Goal: Task Accomplishment & Management: Manage account settings

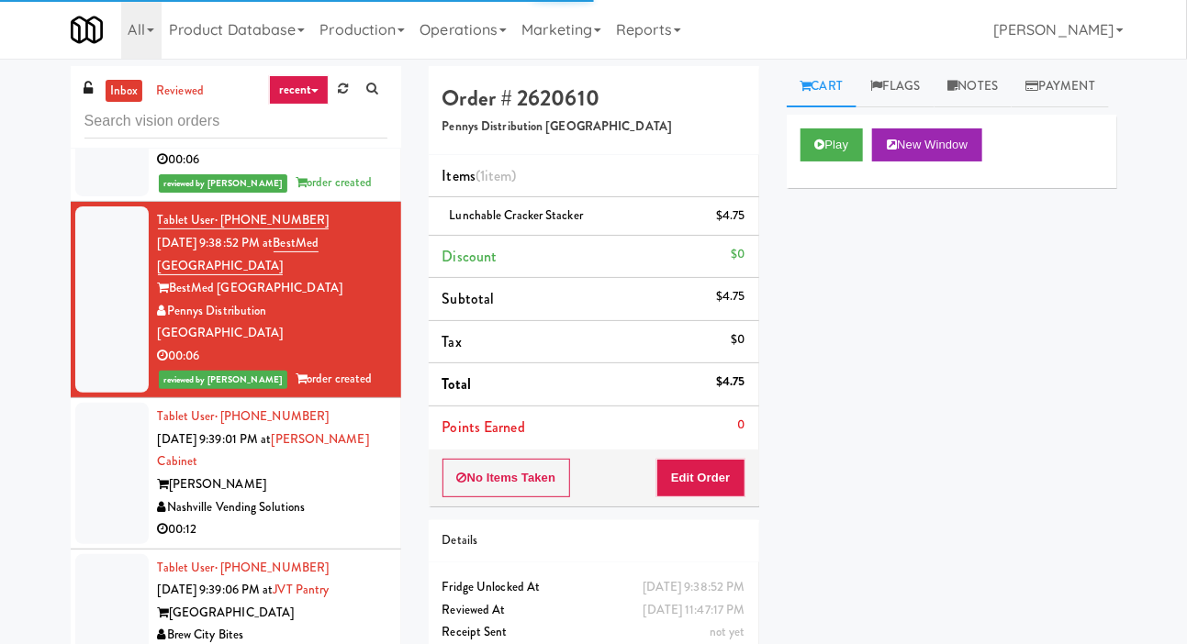
scroll to position [2395, 0]
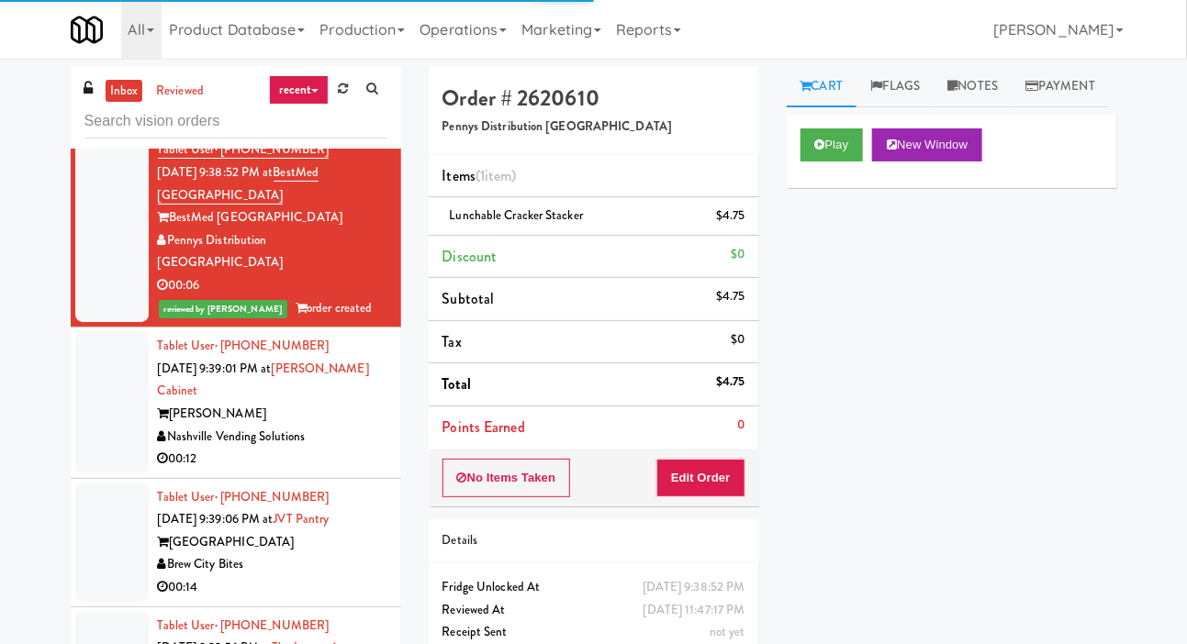
click at [84, 369] on div at bounding box center [111, 402] width 73 height 141
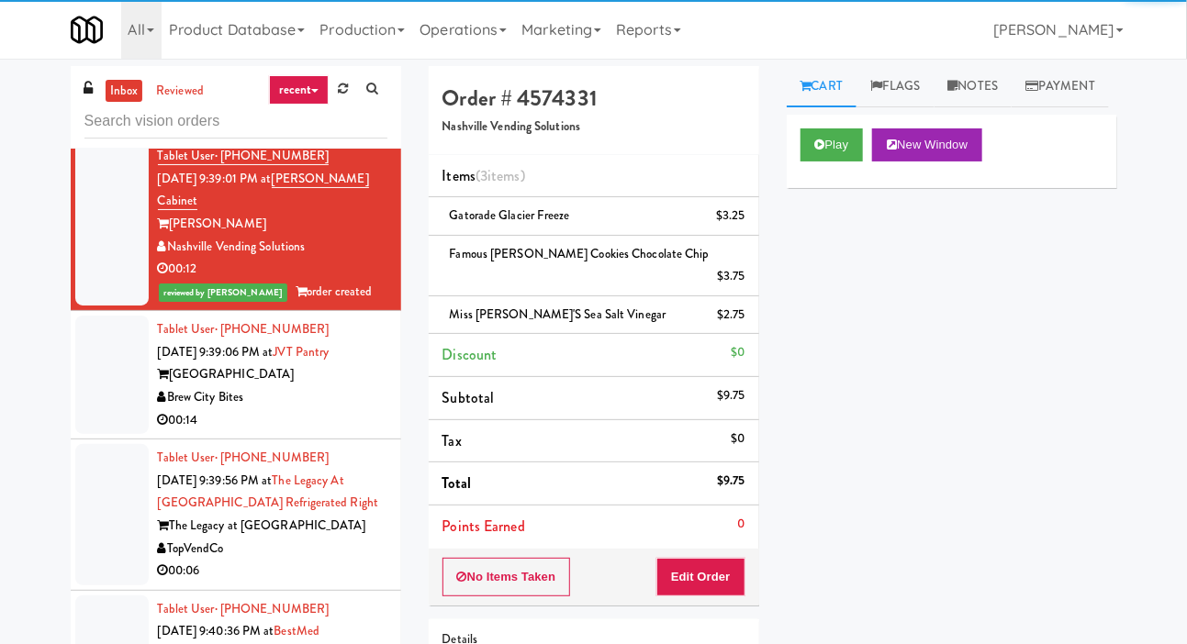
click at [100, 351] on div at bounding box center [111, 375] width 73 height 118
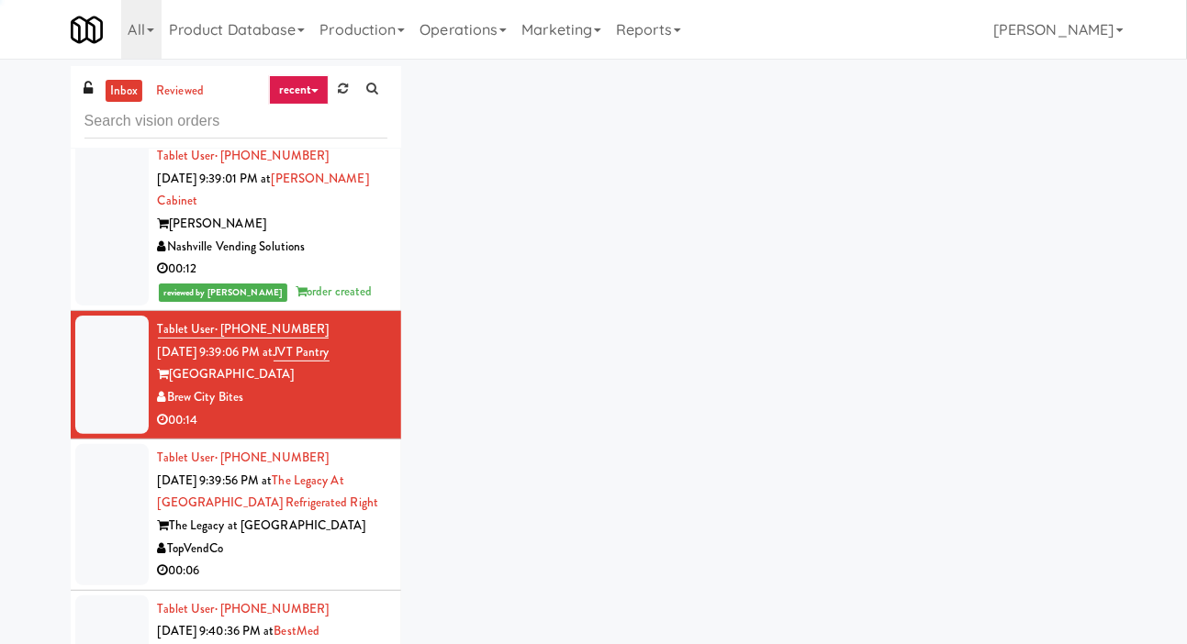
click at [124, 412] on div at bounding box center [111, 375] width 73 height 118
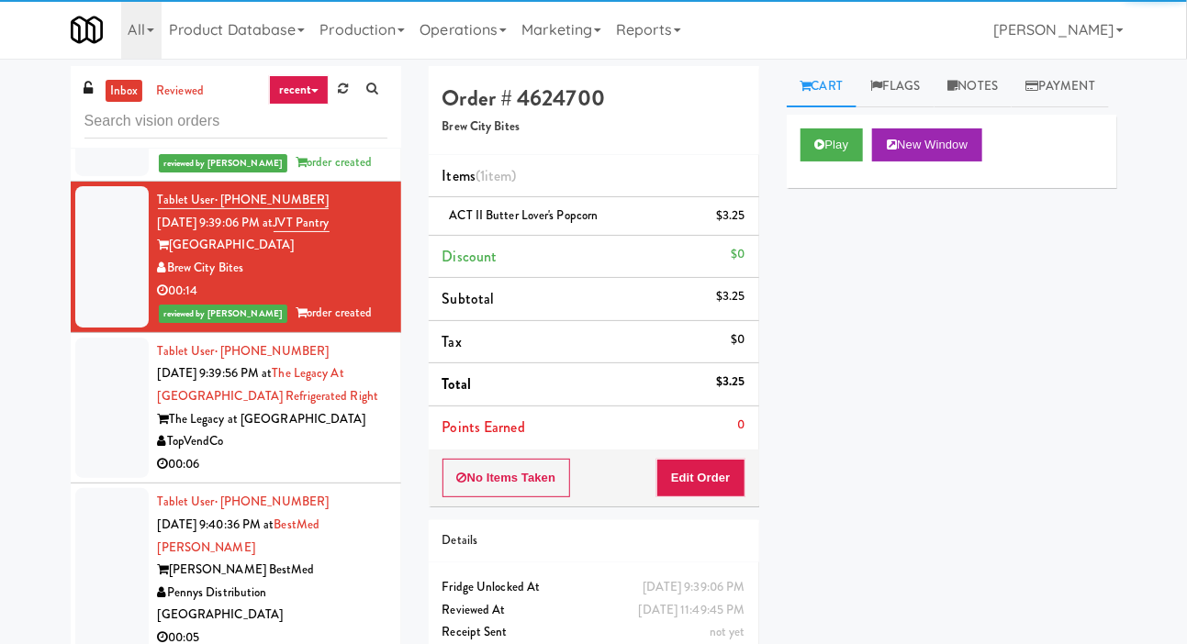
click at [88, 414] on div at bounding box center [111, 408] width 73 height 141
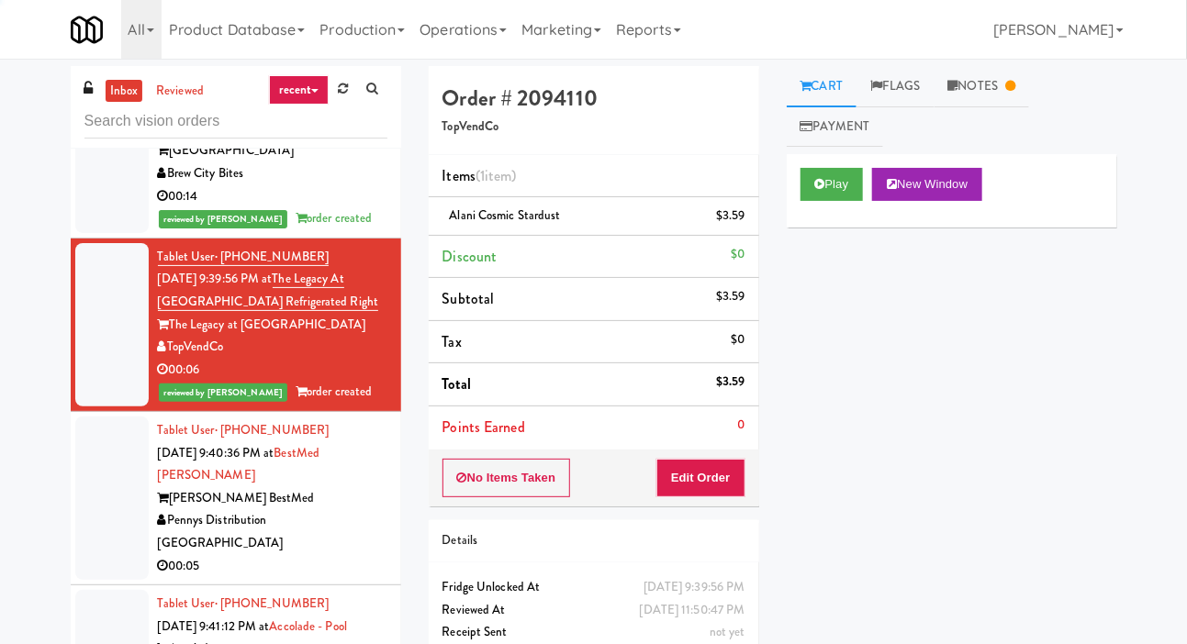
click at [131, 452] on div at bounding box center [111, 498] width 73 height 163
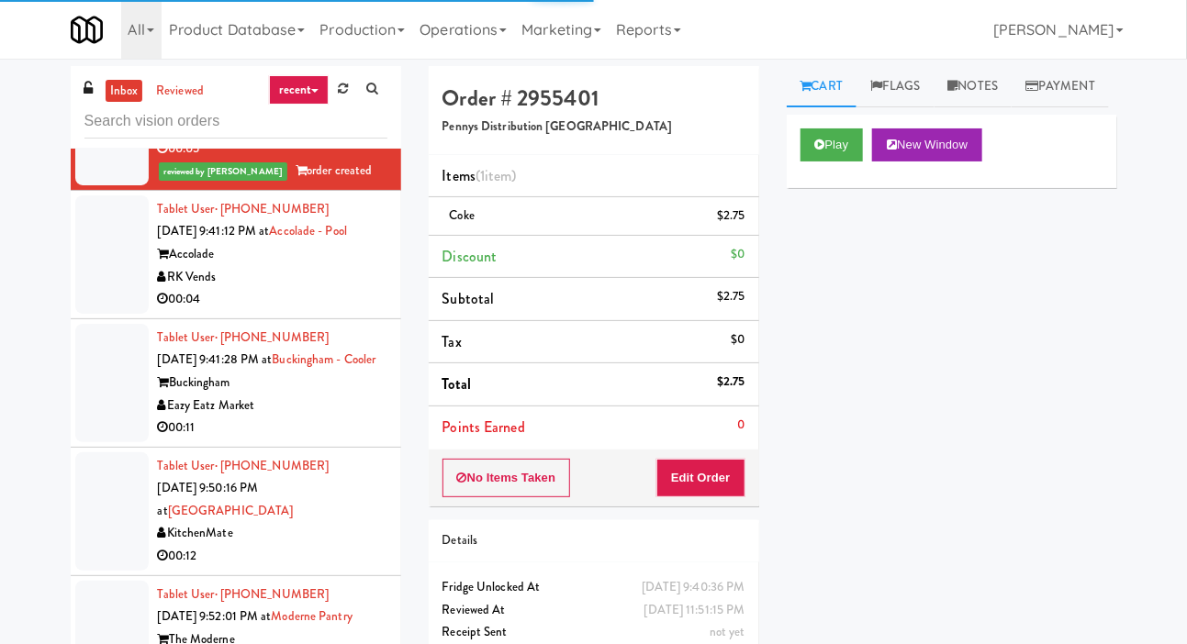
click at [117, 292] on div at bounding box center [111, 254] width 73 height 118
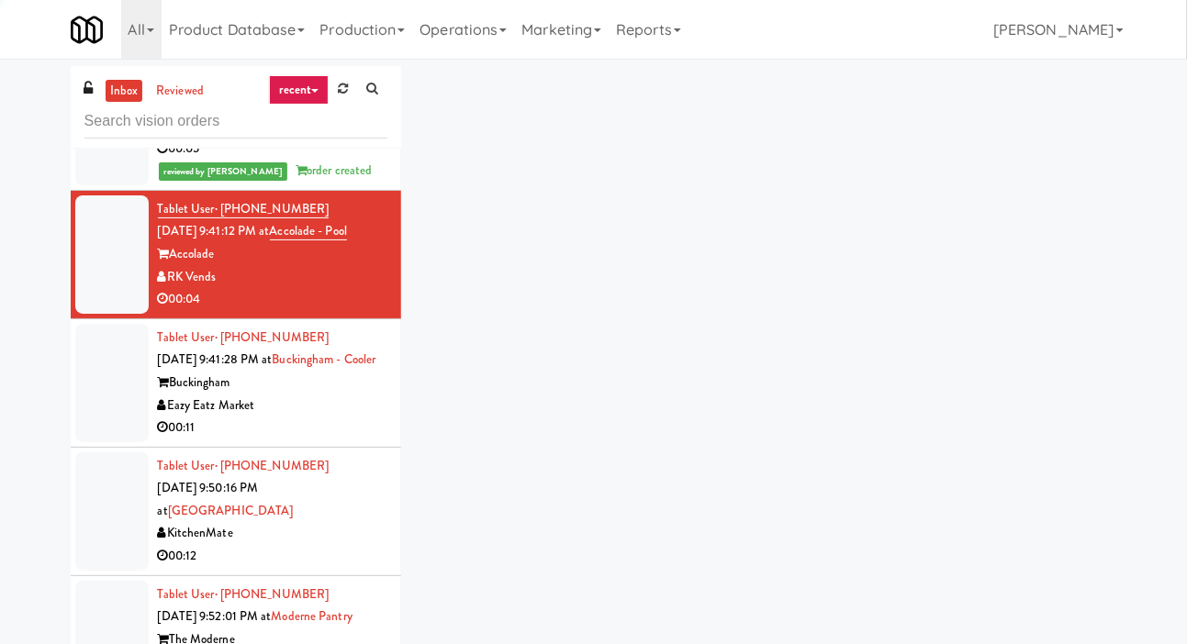
click at [121, 405] on div at bounding box center [111, 383] width 73 height 118
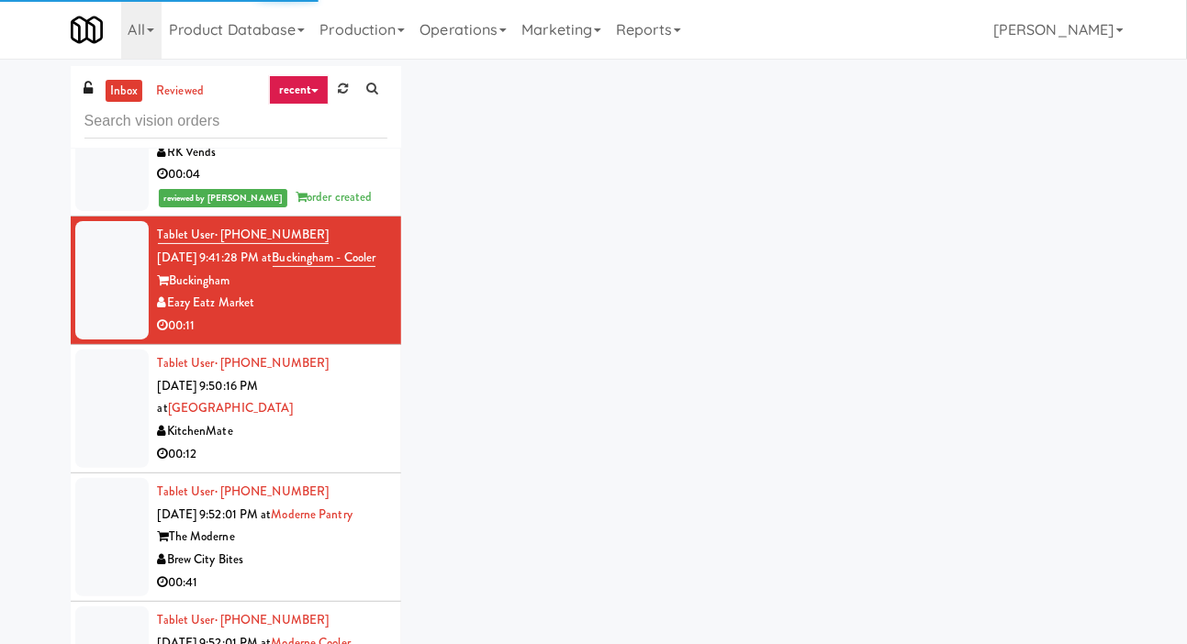
click at [133, 416] on div at bounding box center [111, 409] width 73 height 118
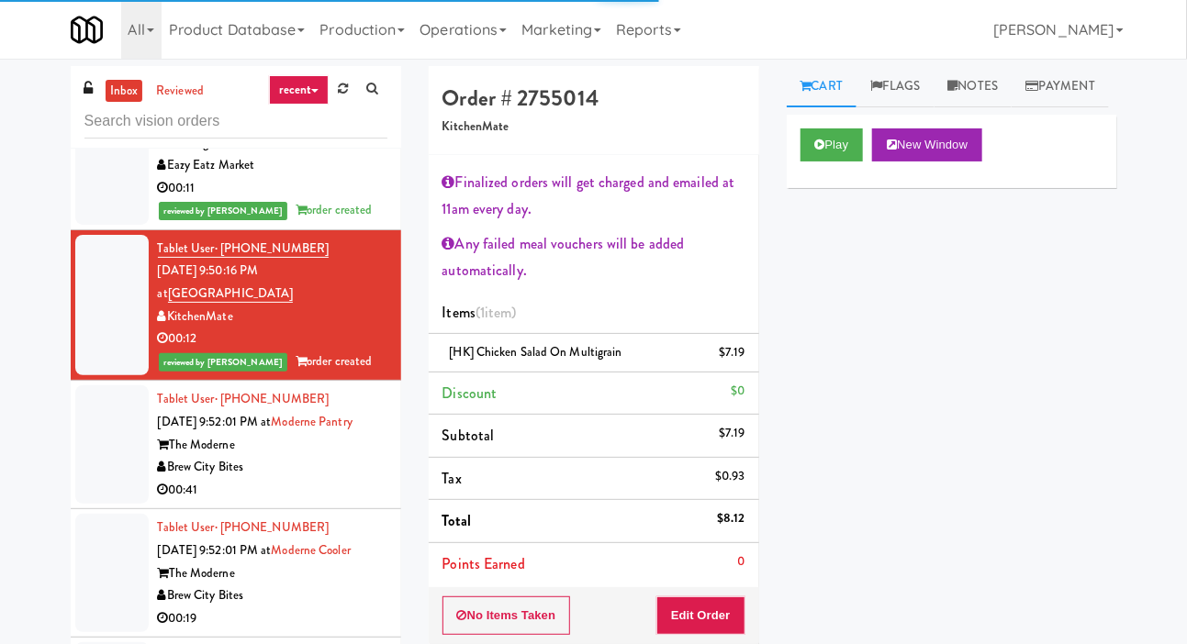
click at [119, 468] on div at bounding box center [111, 444] width 73 height 118
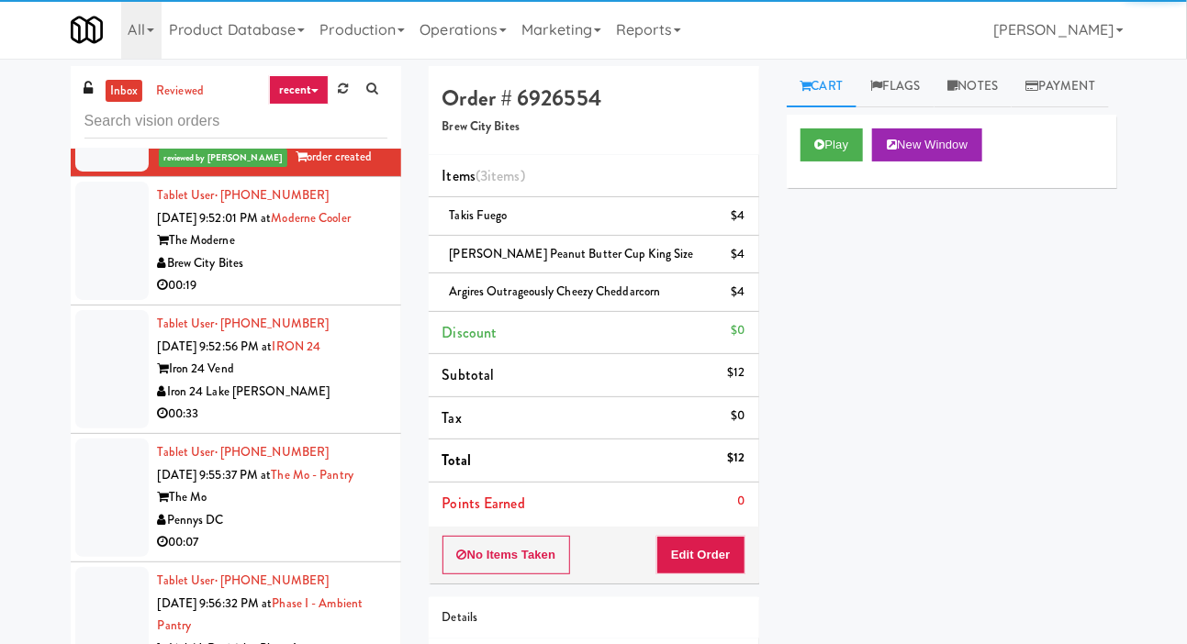
scroll to position [3838, 0]
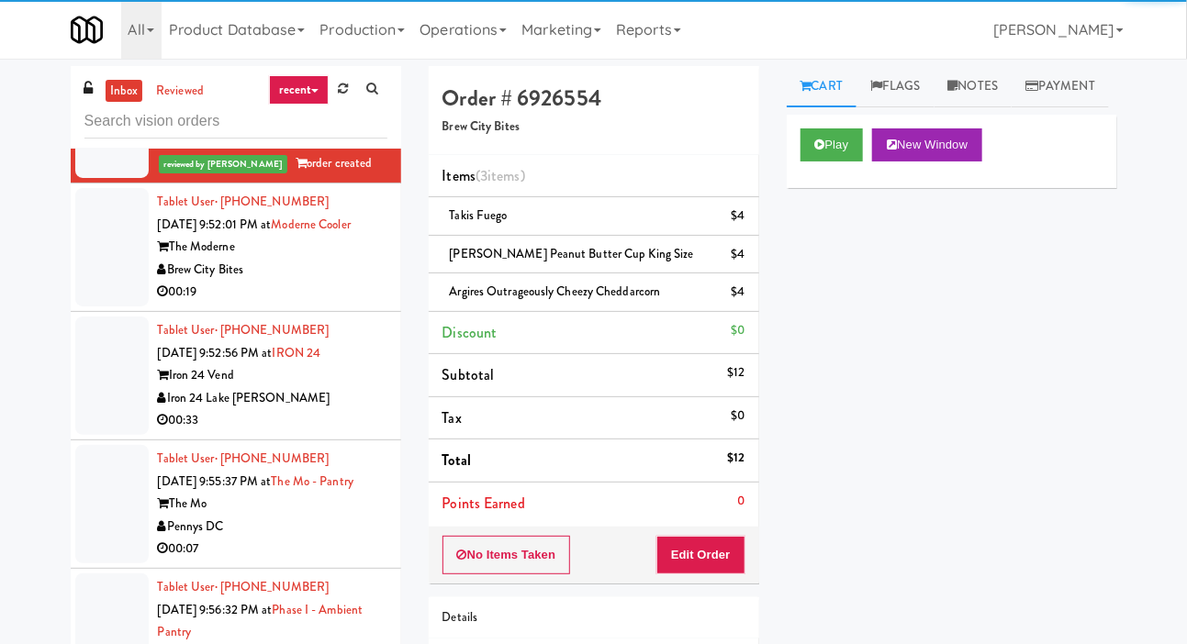
click at [109, 361] on div at bounding box center [111, 376] width 73 height 118
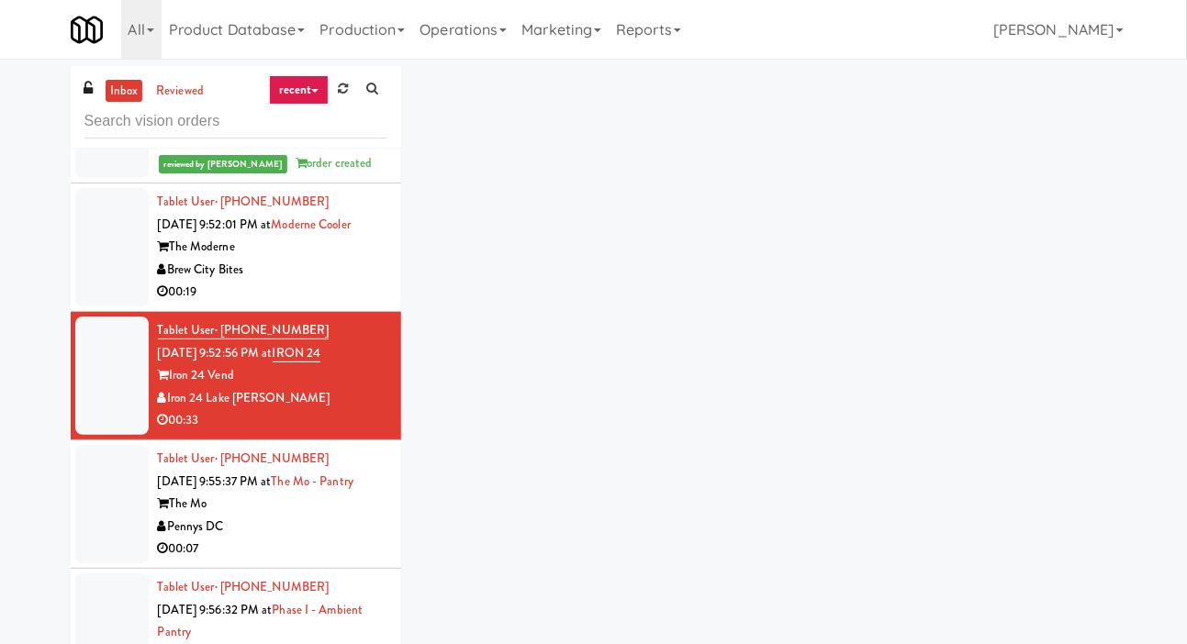
click at [118, 304] on div at bounding box center [111, 247] width 73 height 118
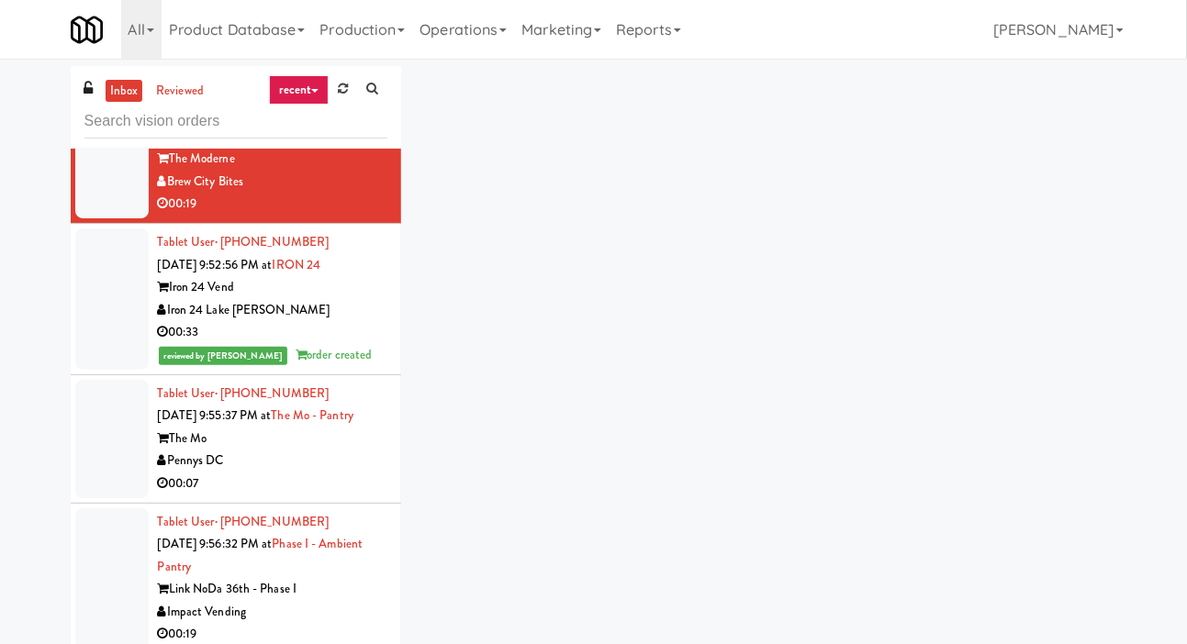
scroll to position [3928, 0]
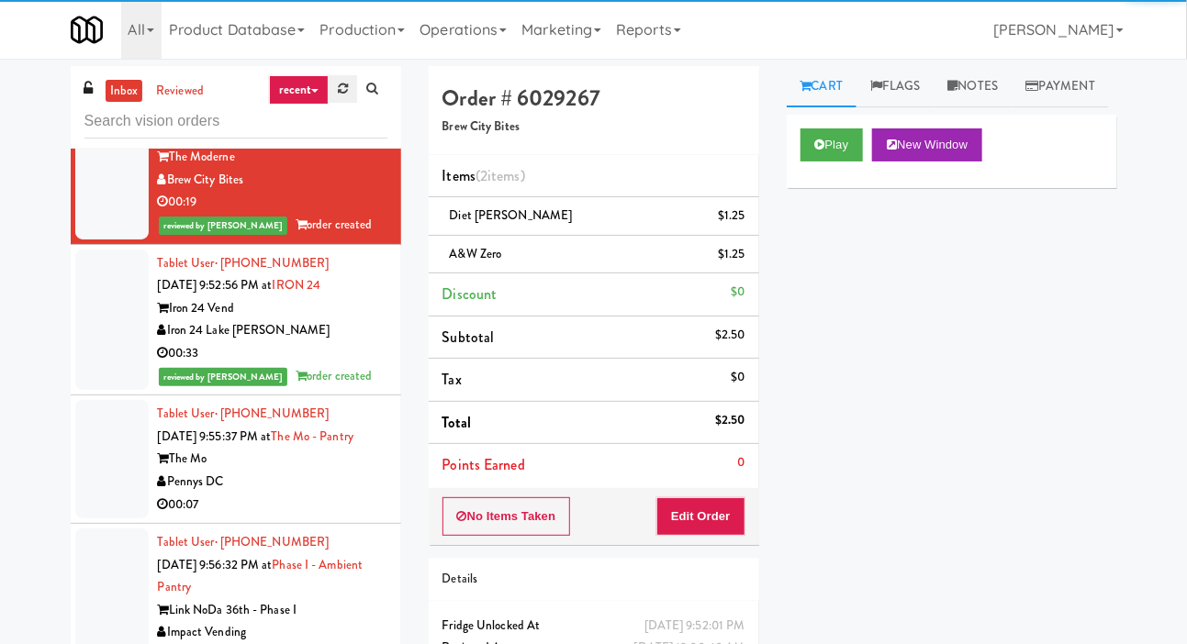
click at [333, 85] on link at bounding box center [343, 89] width 28 height 28
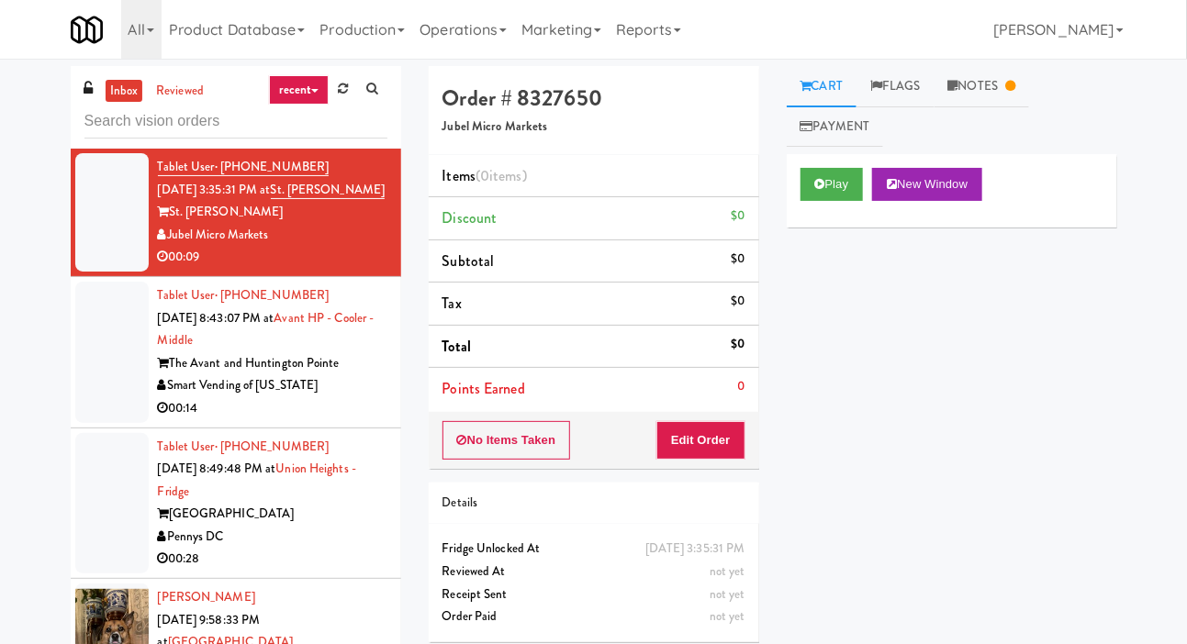
click at [114, 363] on div at bounding box center [111, 352] width 73 height 141
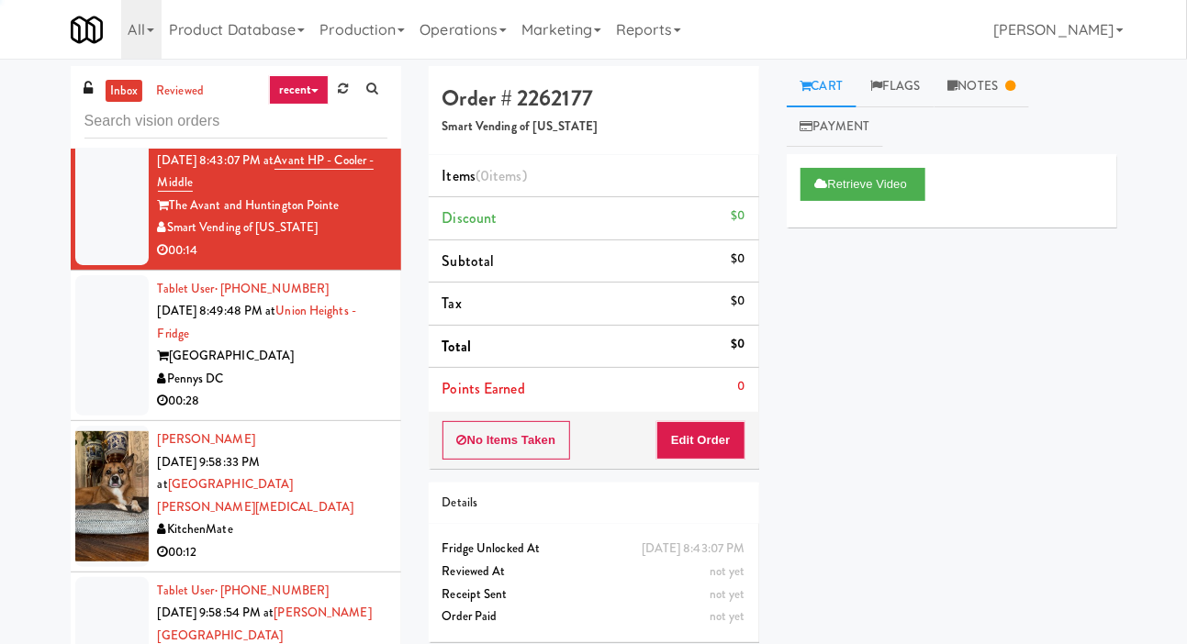
scroll to position [162, 0]
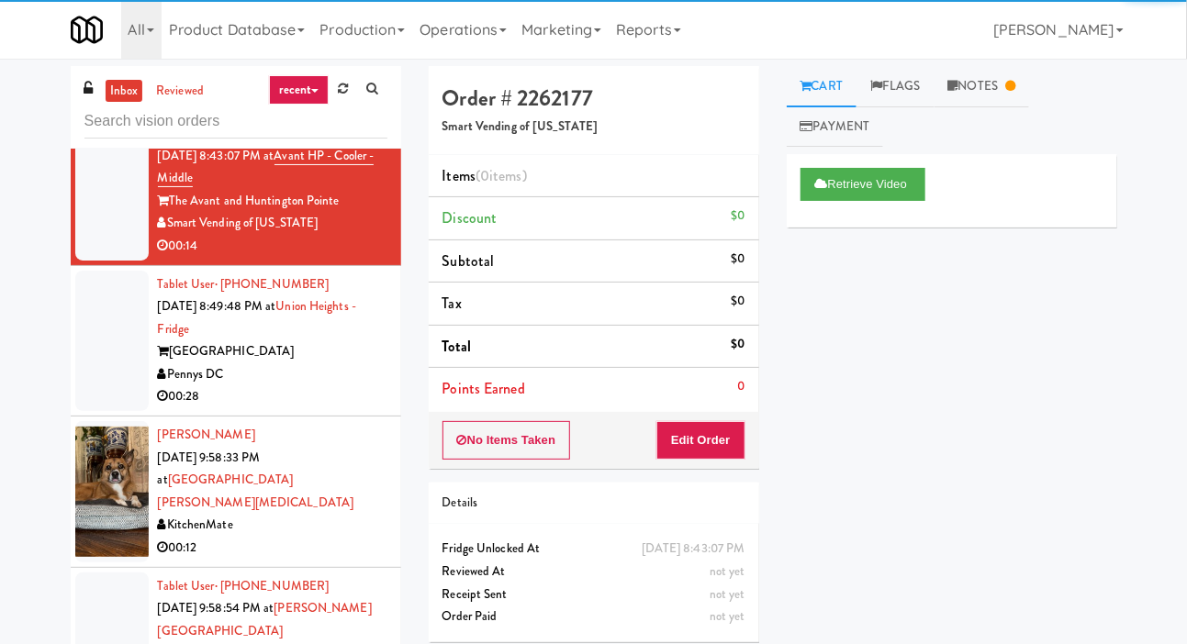
click at [101, 358] on div at bounding box center [111, 341] width 73 height 141
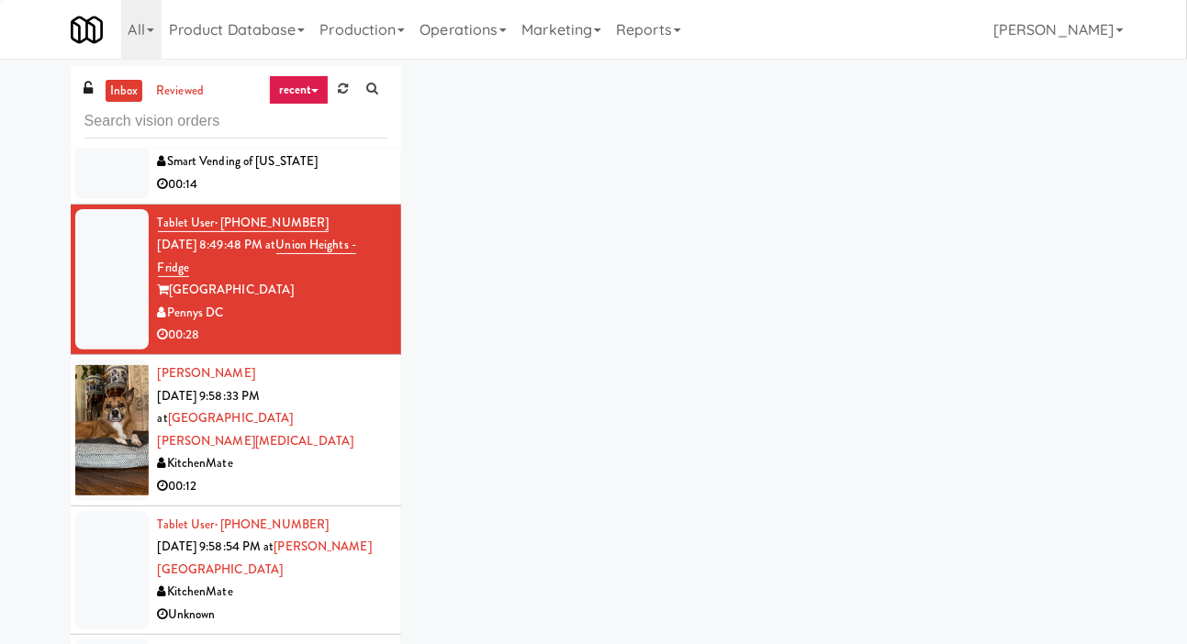
scroll to position [290, 0]
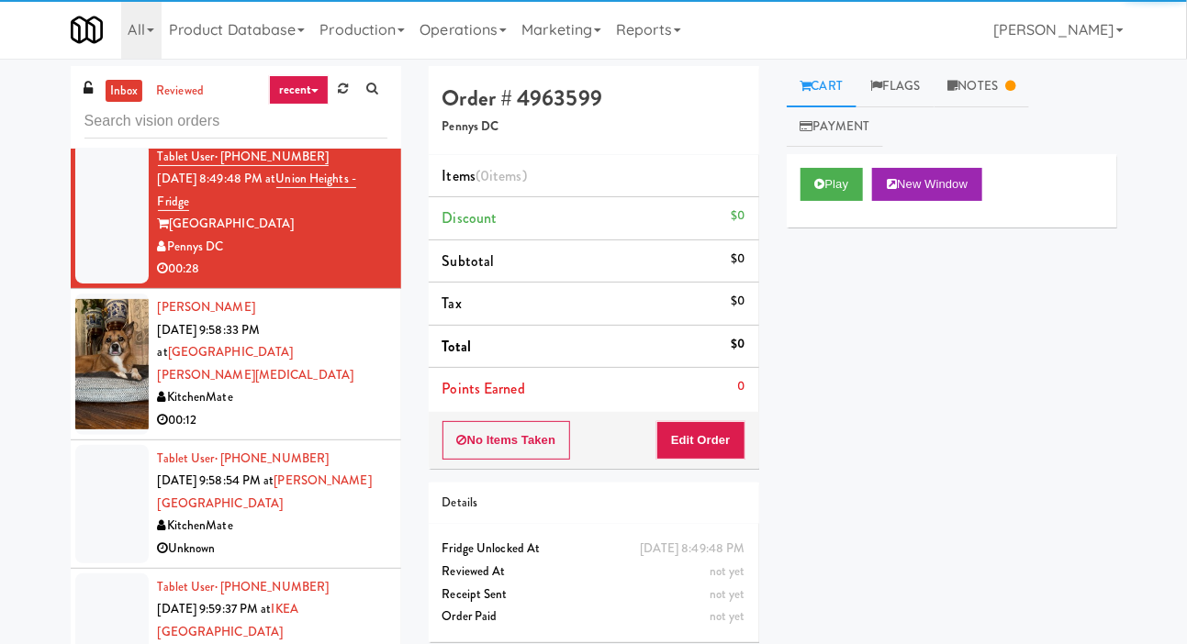
click at [113, 385] on div at bounding box center [111, 364] width 73 height 141
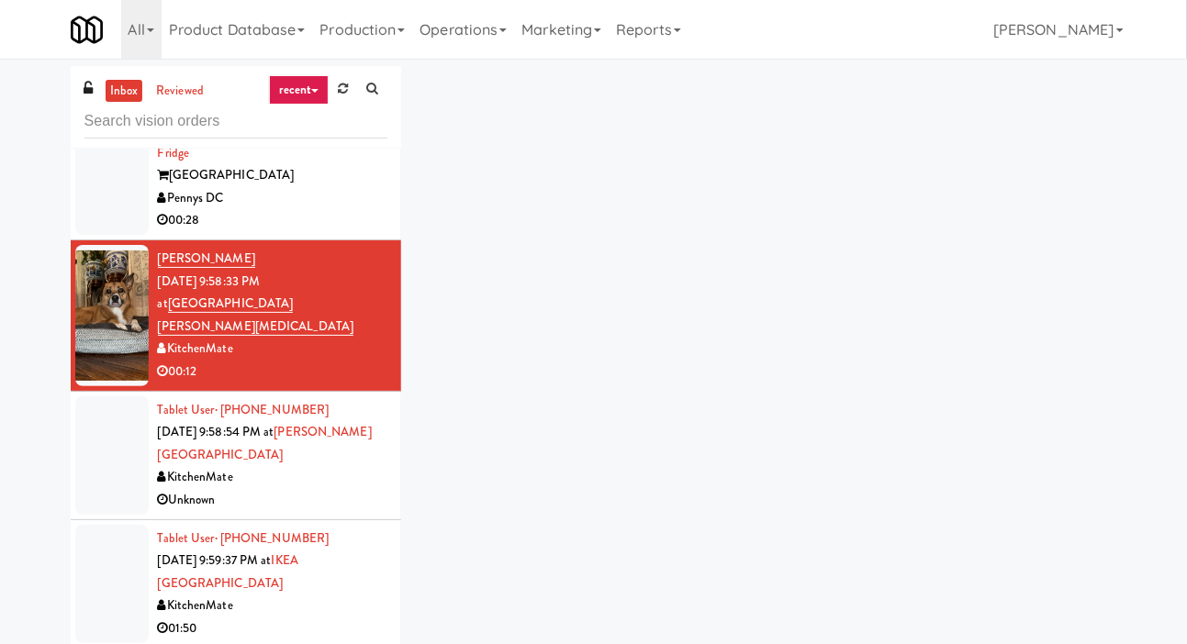
scroll to position [339, 0]
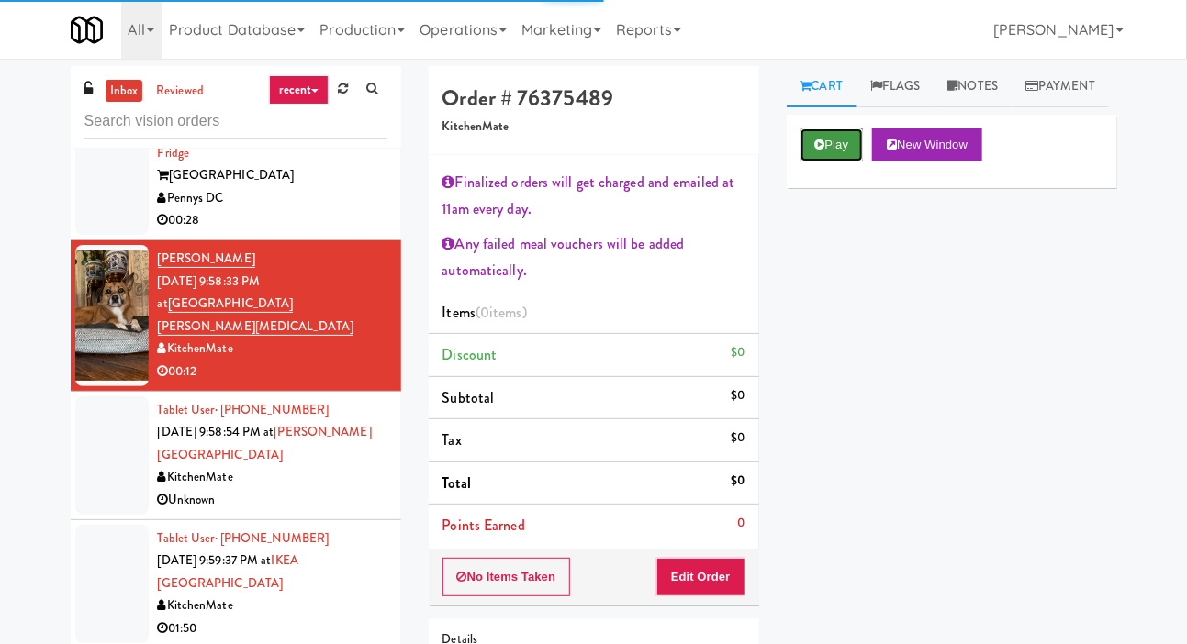
click at [808, 162] on button "Play" at bounding box center [831, 144] width 63 height 33
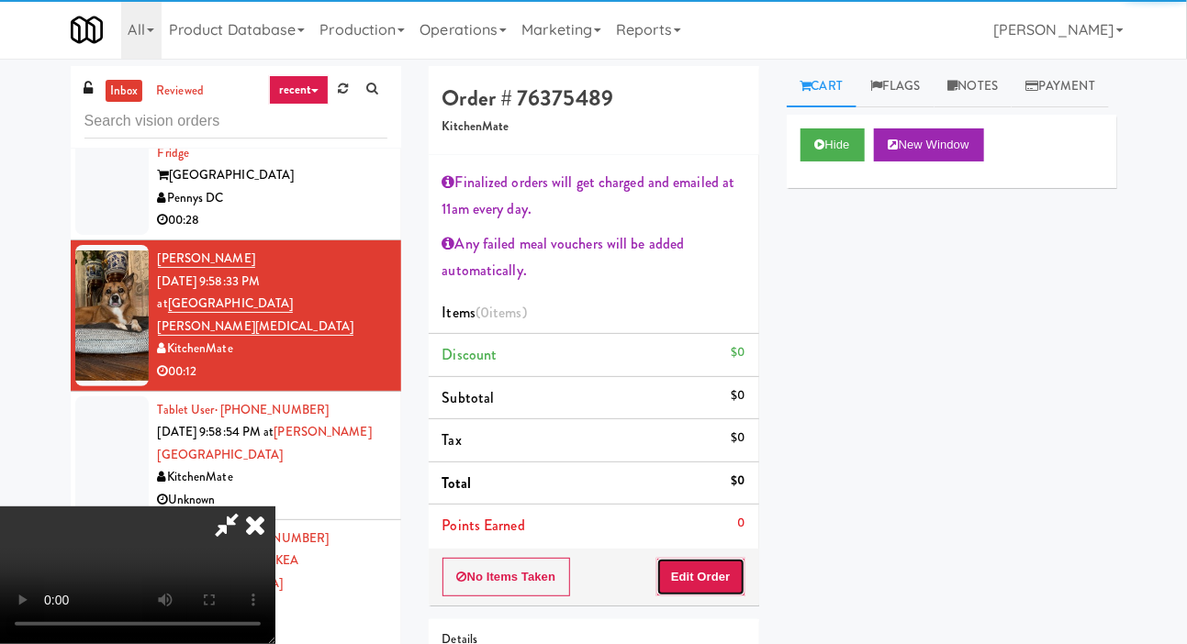
click at [694, 561] on button "Edit Order" at bounding box center [700, 577] width 89 height 39
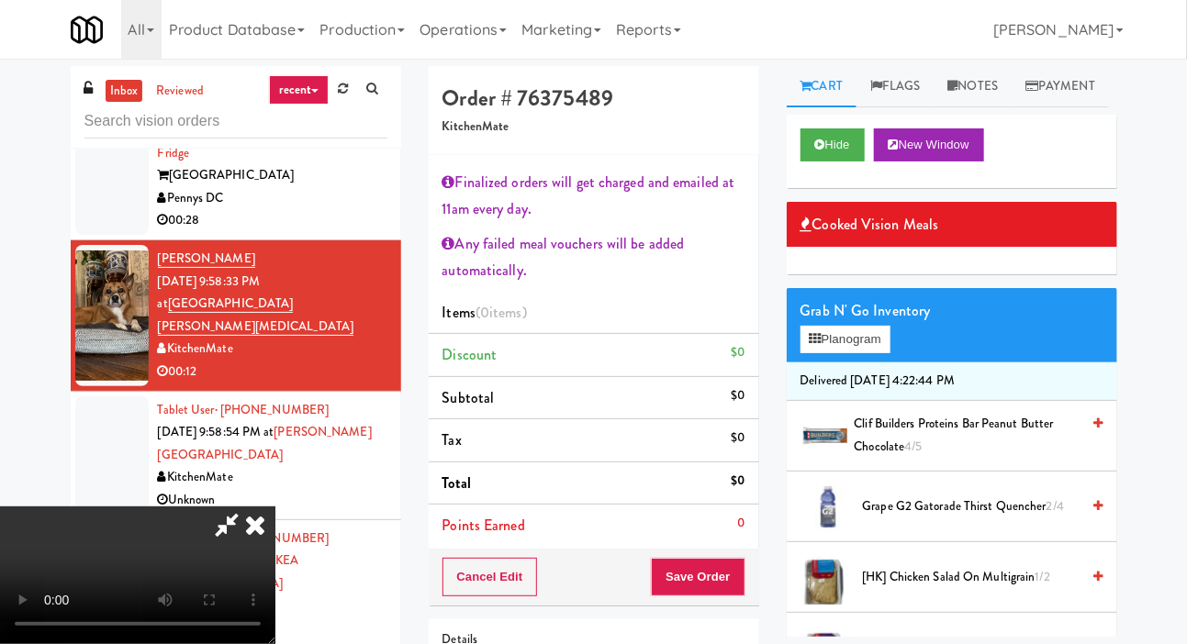
scroll to position [0, 0]
click at [858, 353] on button "Planogram" at bounding box center [845, 340] width 90 height 28
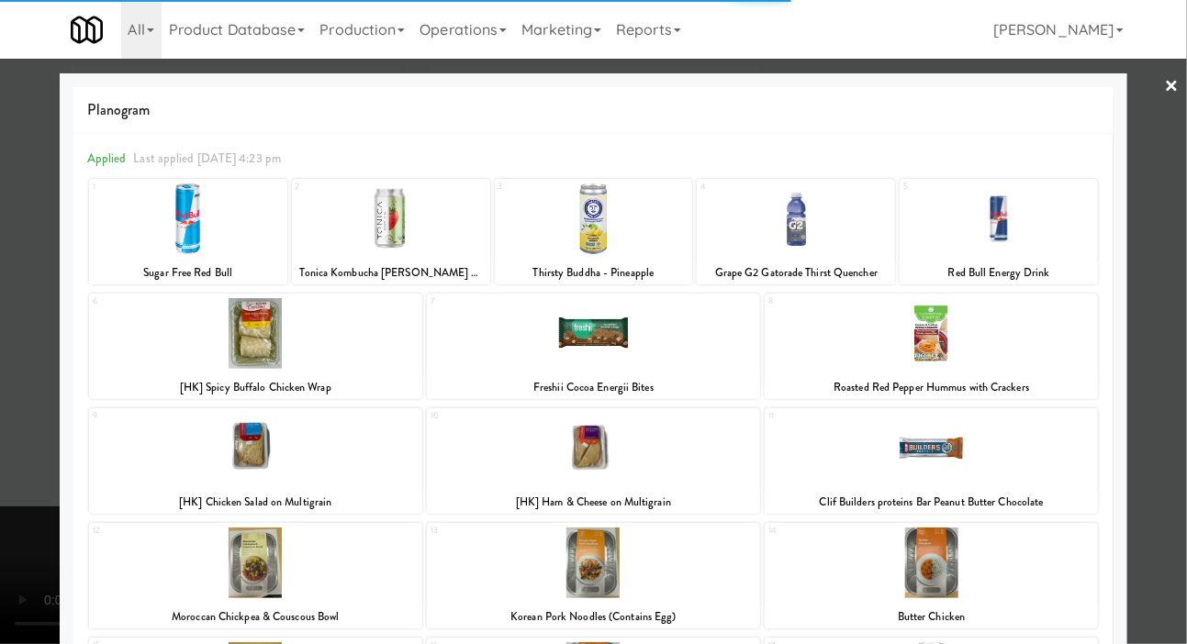
click at [172, 338] on div at bounding box center [255, 333] width 333 height 71
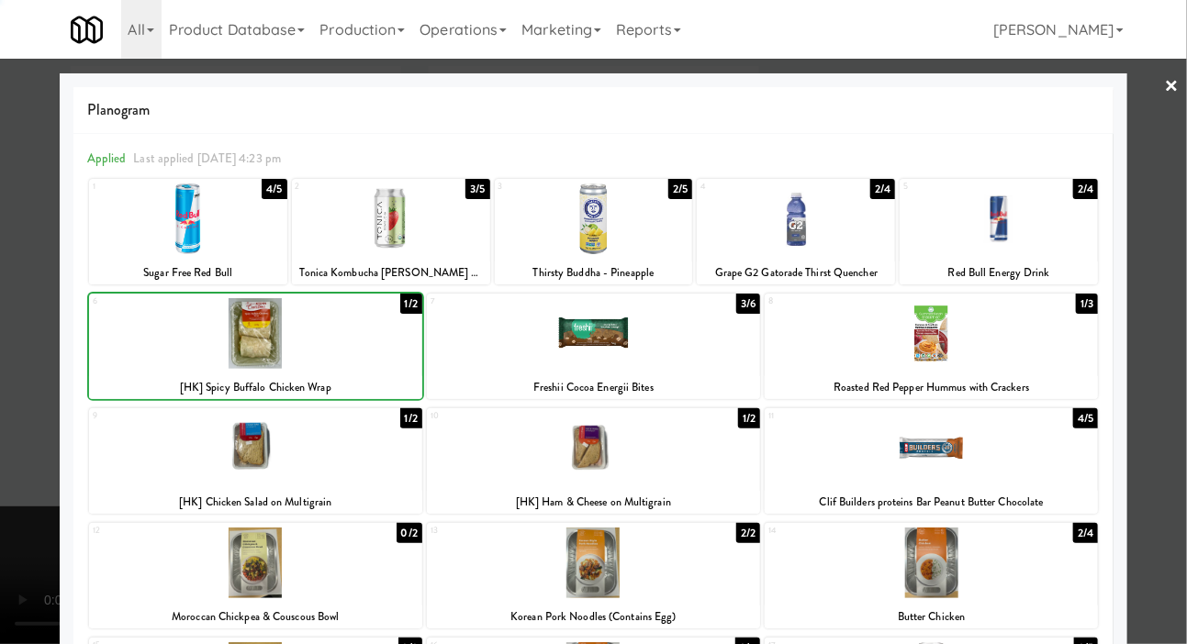
click at [38, 304] on div at bounding box center [593, 322] width 1187 height 644
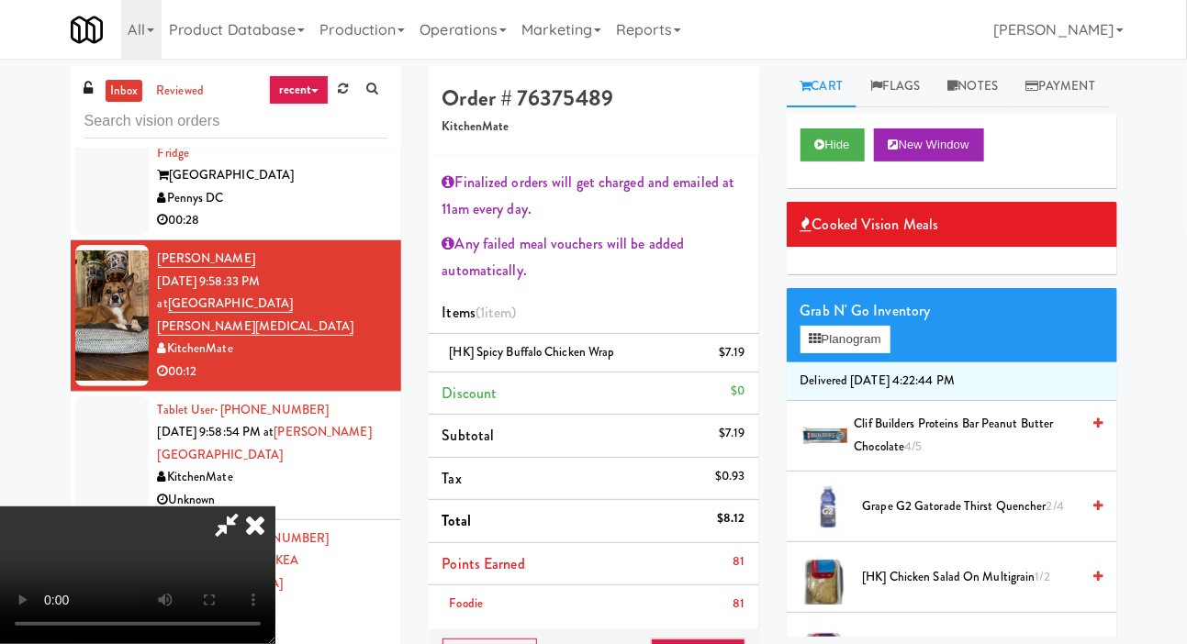
scroll to position [151, 0]
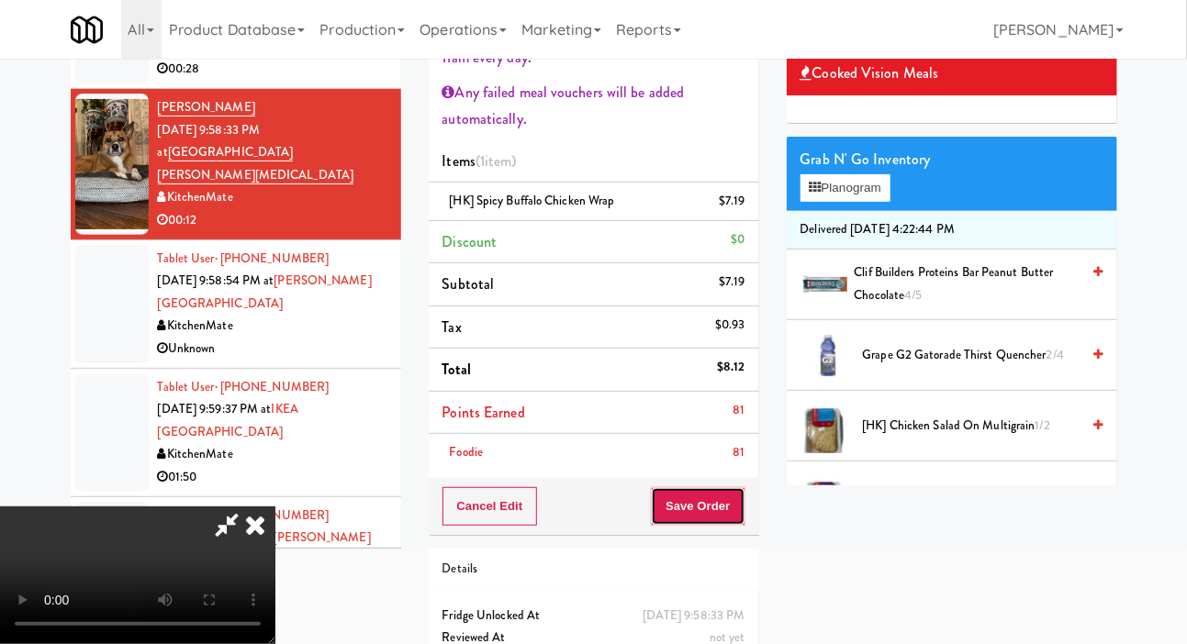
click at [697, 516] on button "Save Order" at bounding box center [698, 506] width 94 height 39
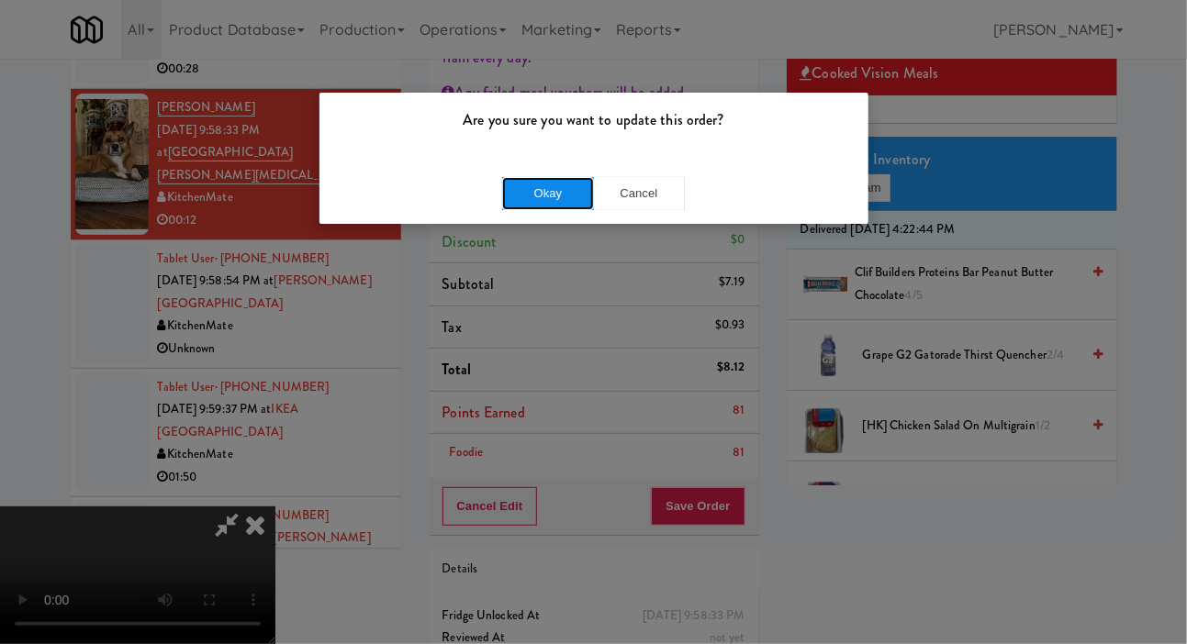
click at [513, 208] on button "Okay" at bounding box center [548, 193] width 92 height 33
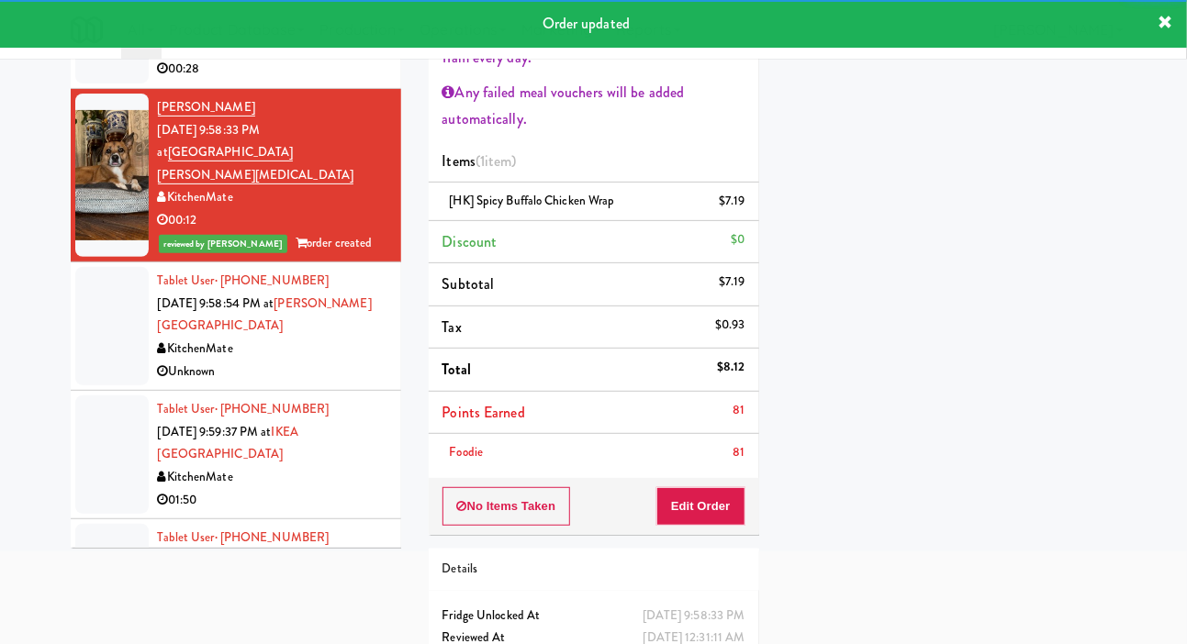
click at [98, 362] on div at bounding box center [111, 326] width 73 height 118
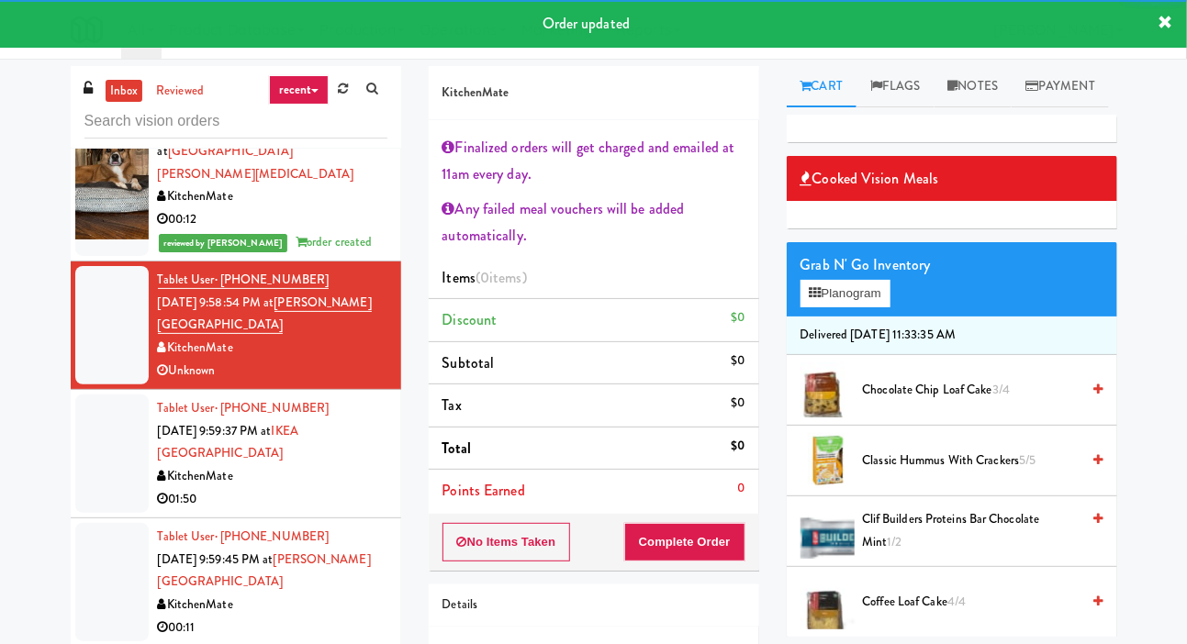
click at [99, 419] on div at bounding box center [111, 454] width 73 height 118
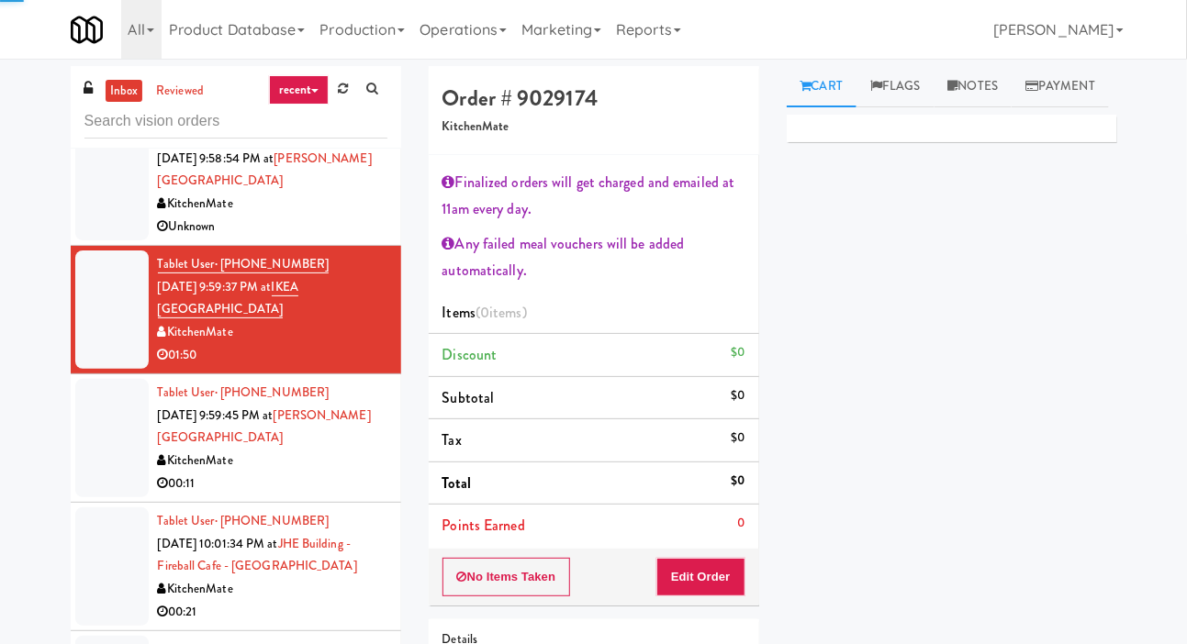
click at [100, 435] on div at bounding box center [111, 438] width 73 height 118
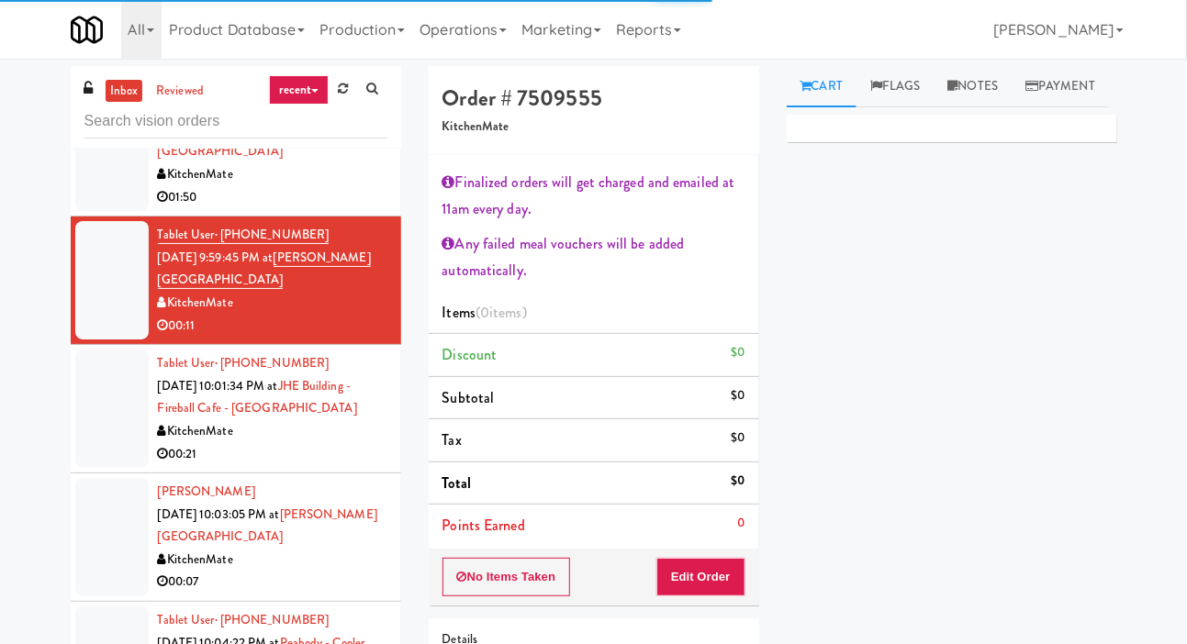
click at [117, 433] on div at bounding box center [111, 409] width 73 height 118
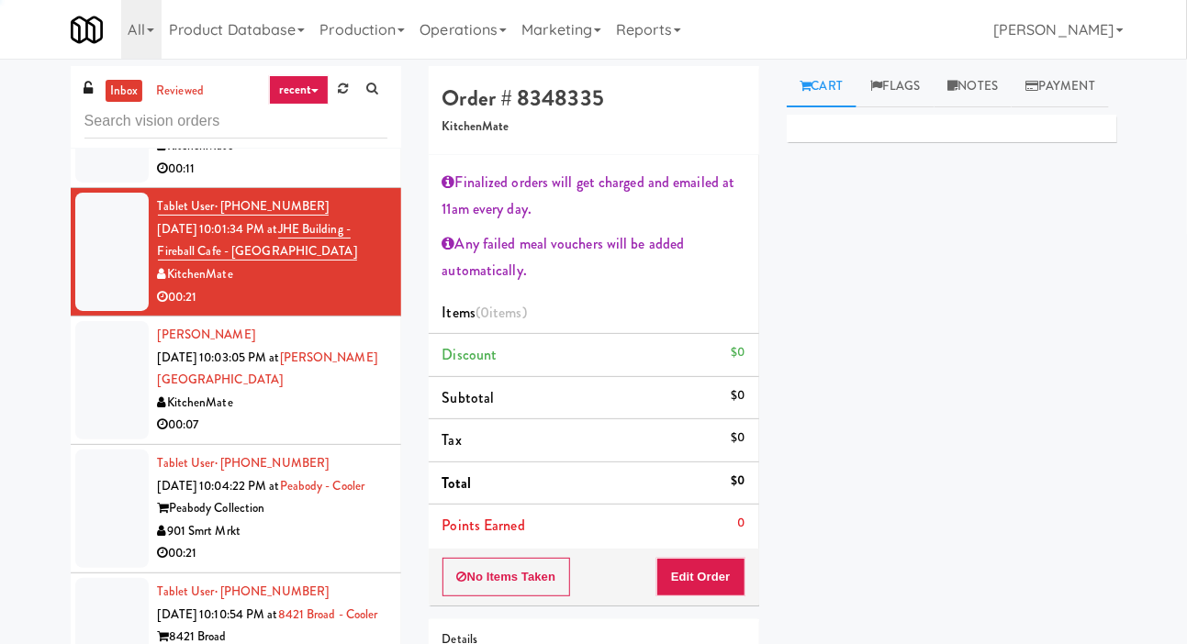
click at [112, 430] on div at bounding box center [111, 380] width 73 height 118
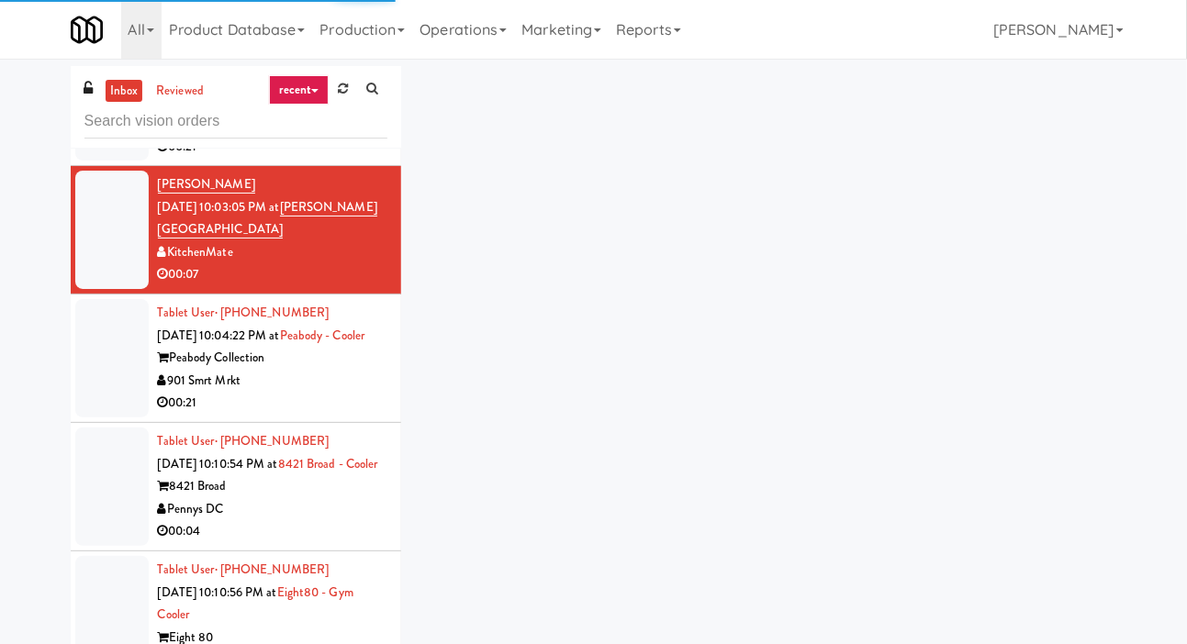
scroll to position [1108, 0]
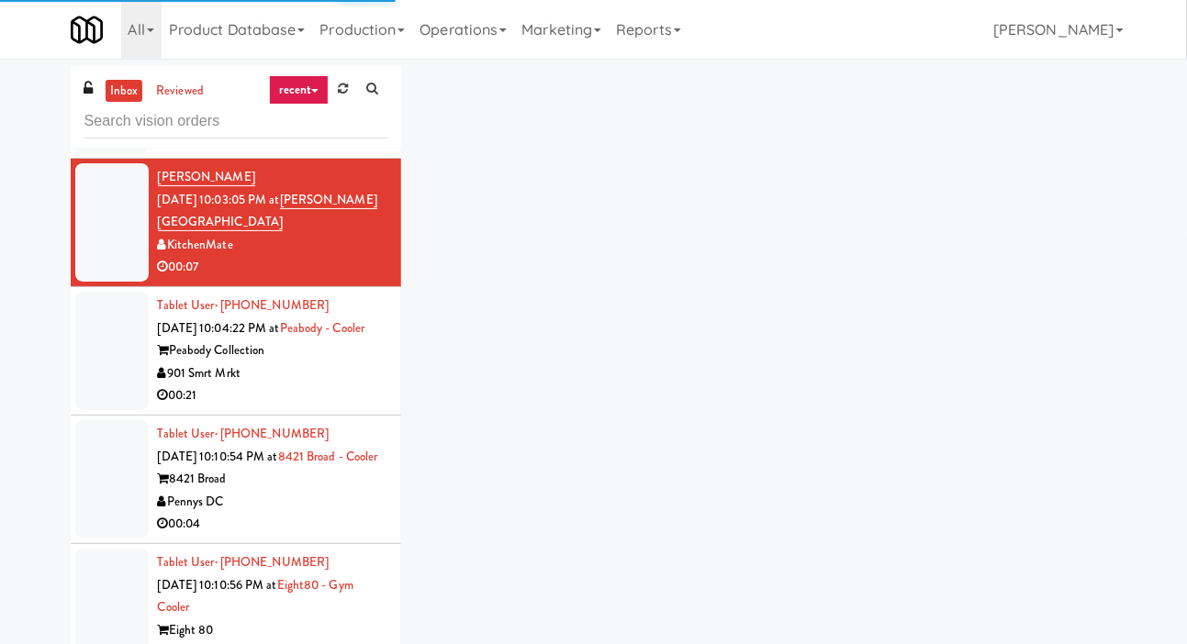
click at [120, 341] on div at bounding box center [111, 351] width 73 height 118
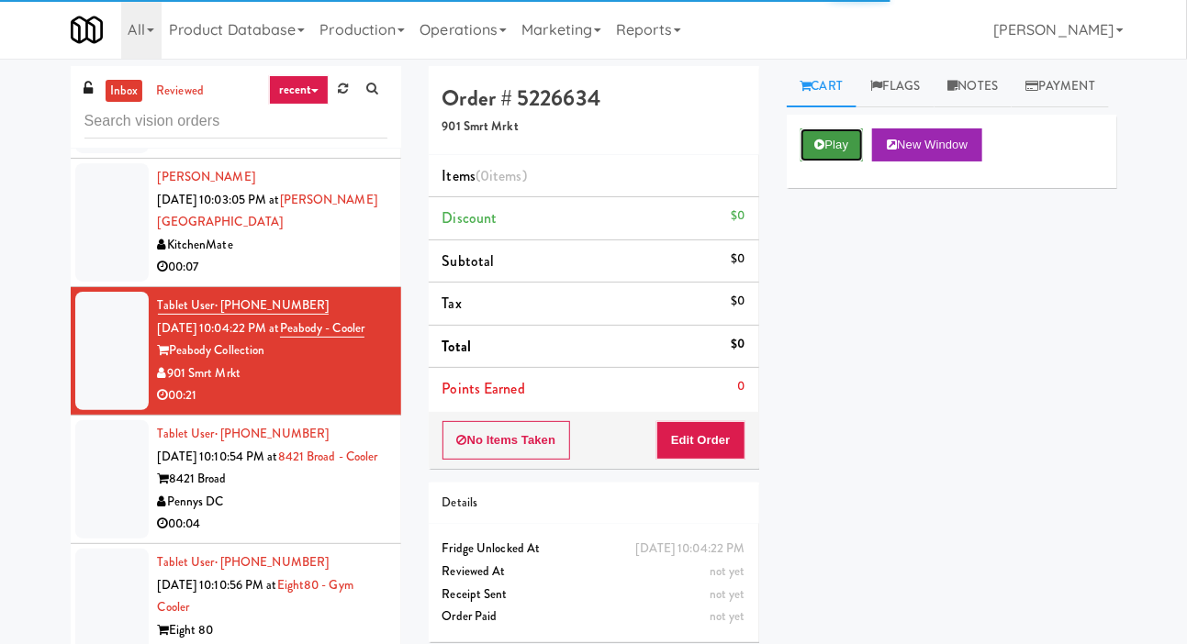
click at [809, 162] on button "Play" at bounding box center [831, 144] width 63 height 33
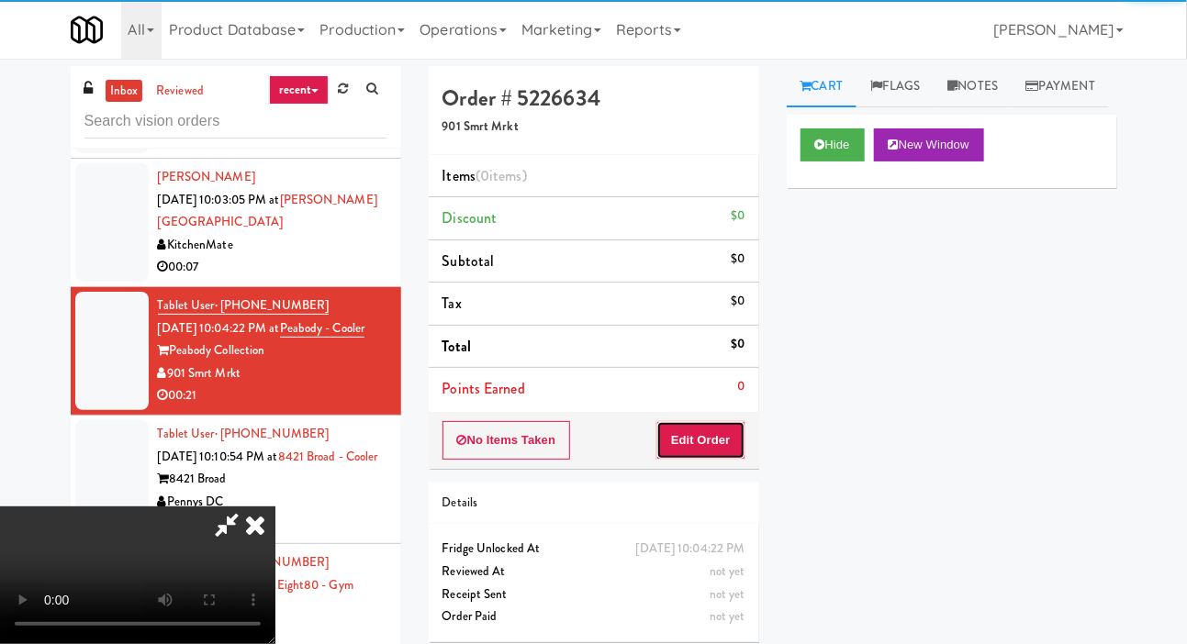
click at [700, 441] on button "Edit Order" at bounding box center [700, 440] width 89 height 39
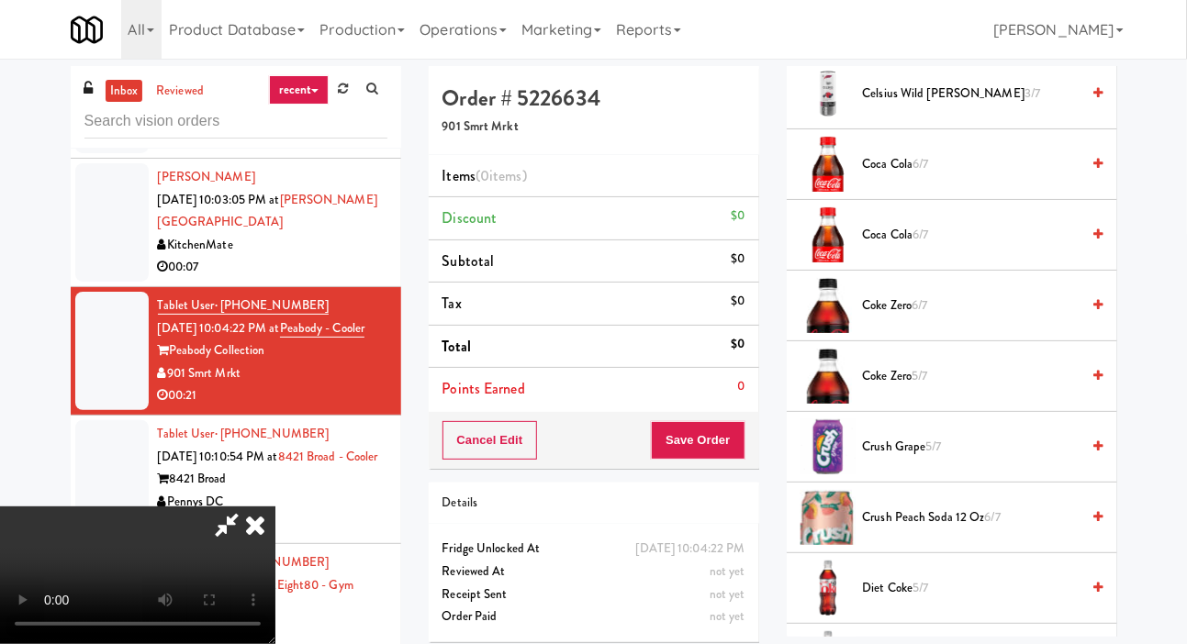
scroll to position [752, 0]
click at [983, 316] on span "Coke Zero 6/7" at bounding box center [972, 304] width 218 height 23
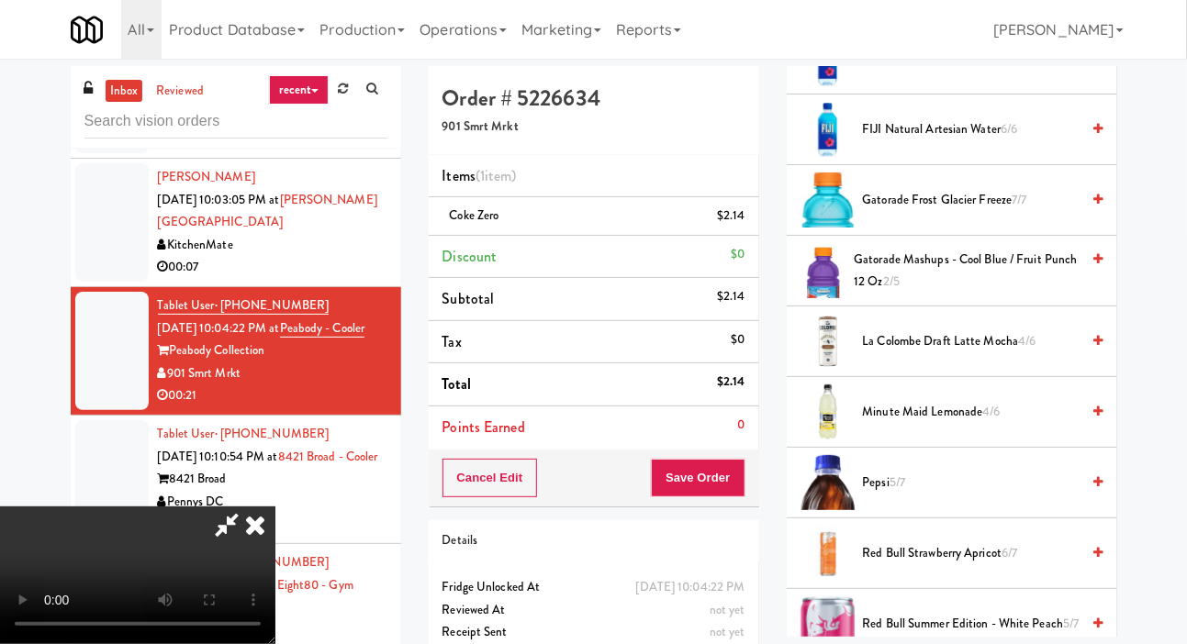
scroll to position [1988, 0]
click at [1051, 139] on span "FIJI Natural Artesian Water 6/6" at bounding box center [972, 128] width 218 height 23
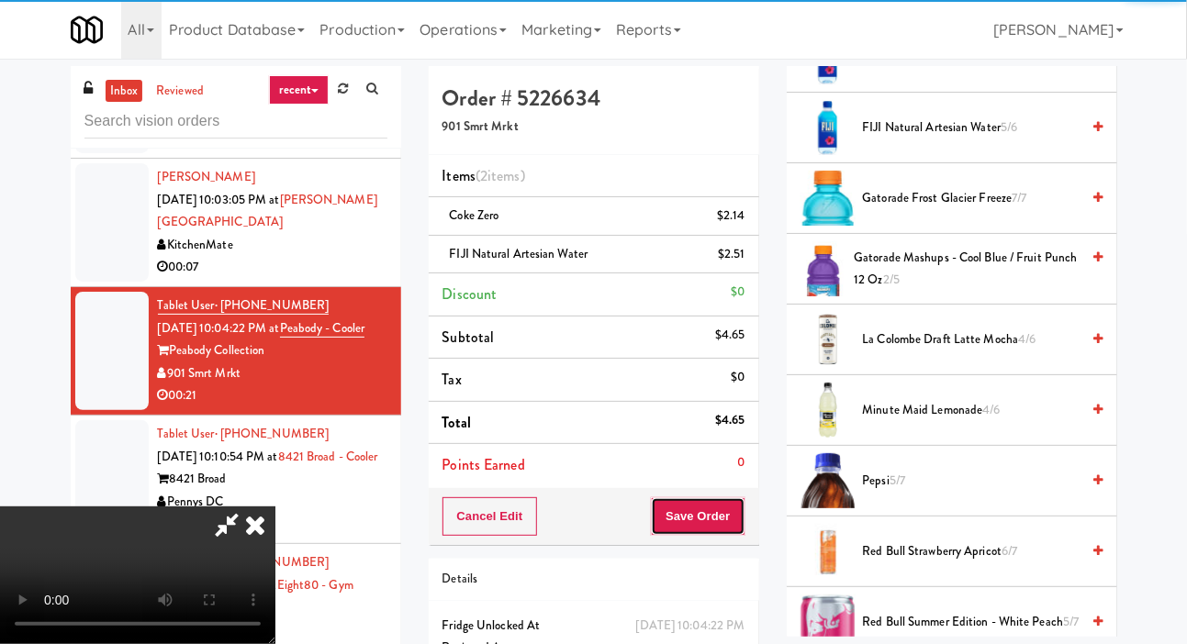
click at [739, 529] on button "Save Order" at bounding box center [698, 516] width 94 height 39
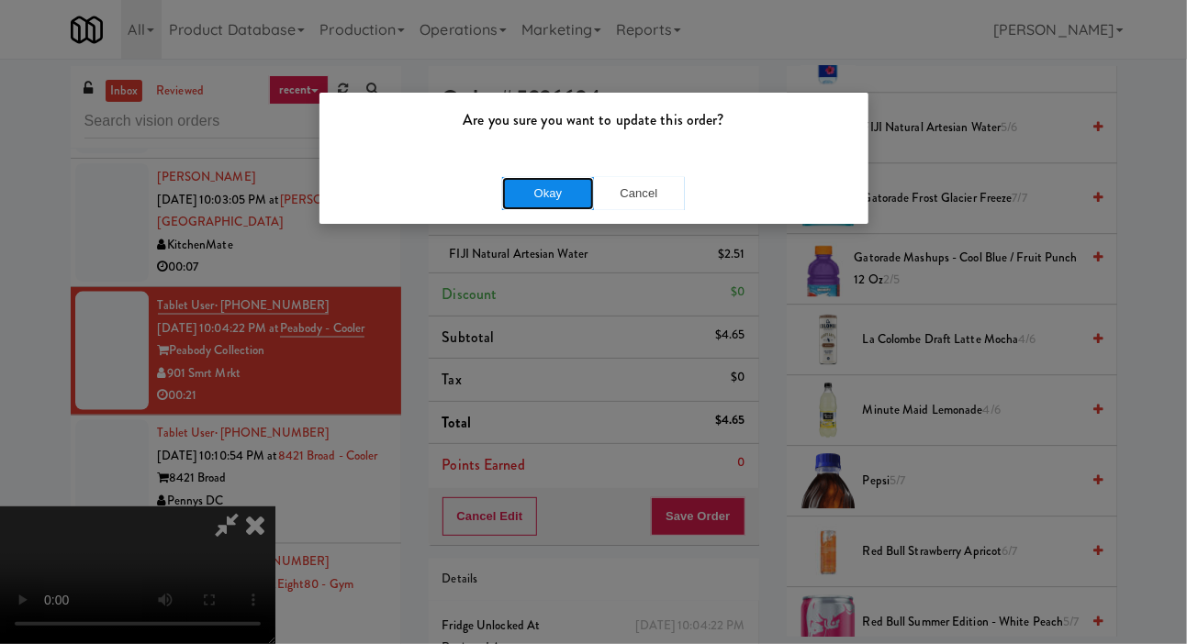
click at [504, 195] on button "Okay" at bounding box center [548, 193] width 92 height 33
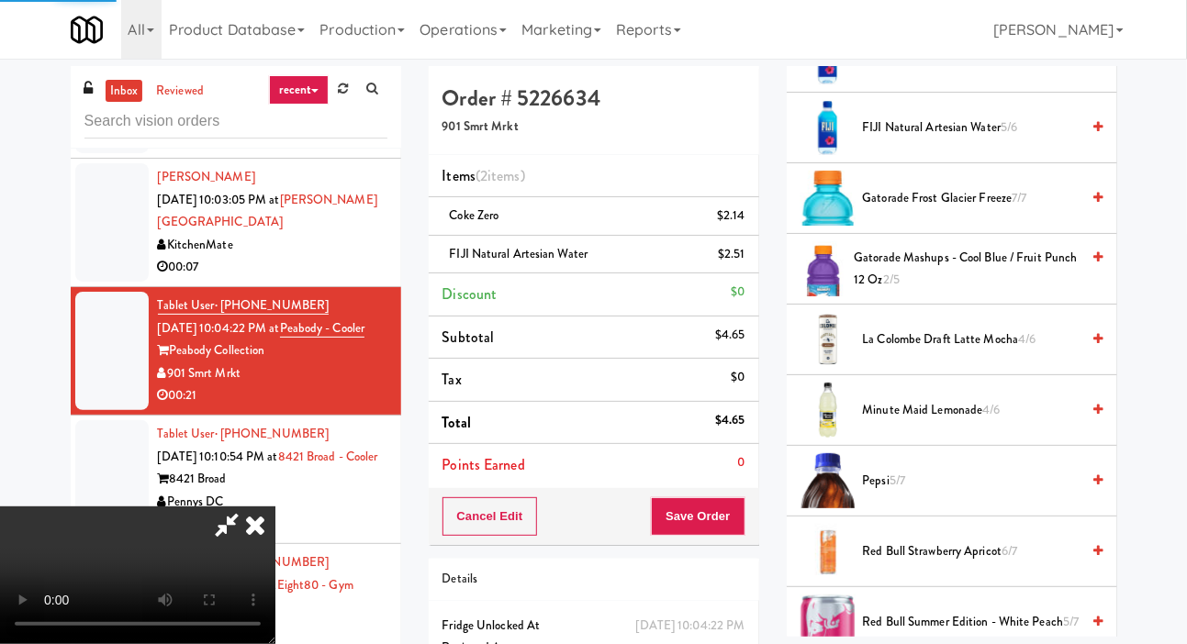
scroll to position [106, 0]
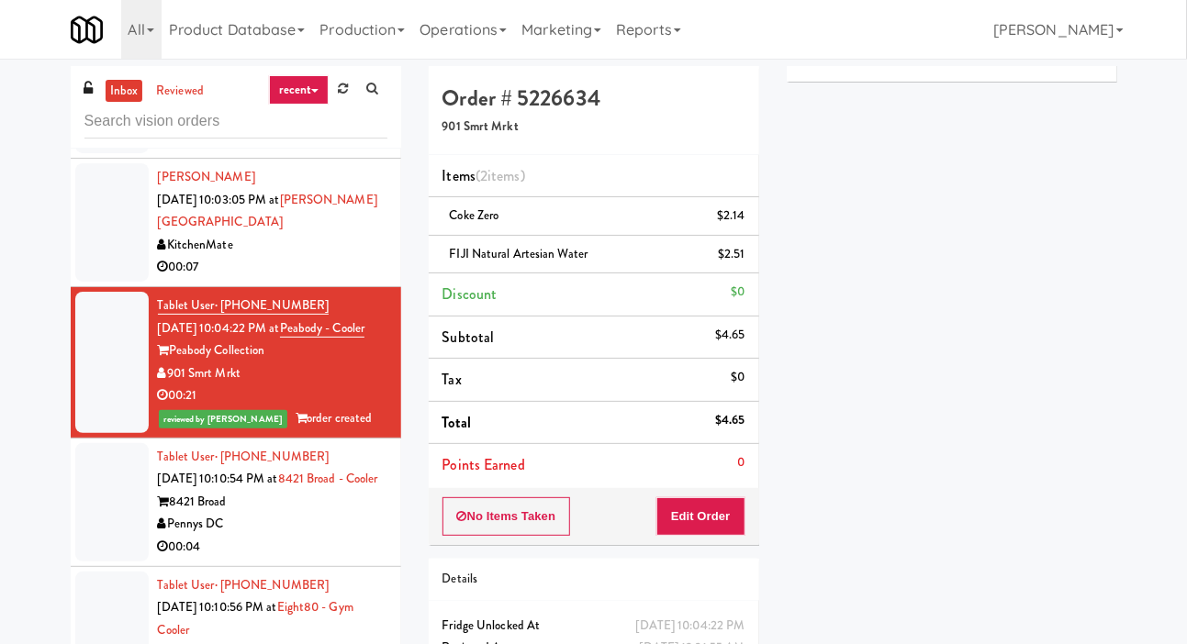
click at [78, 526] on div at bounding box center [111, 502] width 73 height 118
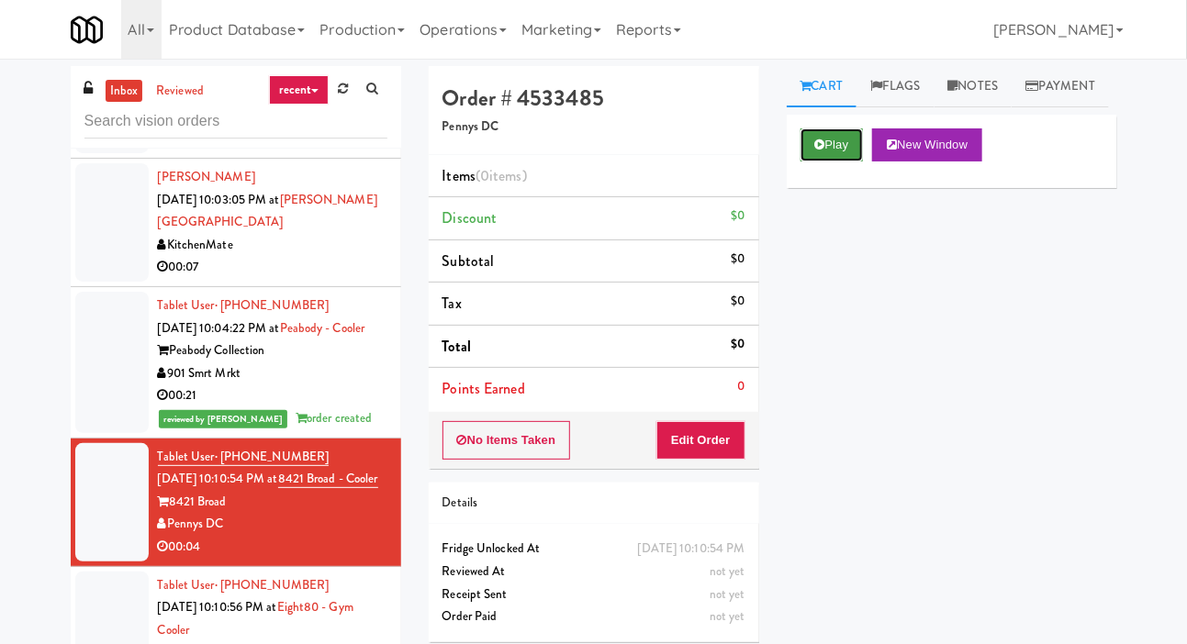
click at [805, 162] on button "Play" at bounding box center [831, 144] width 63 height 33
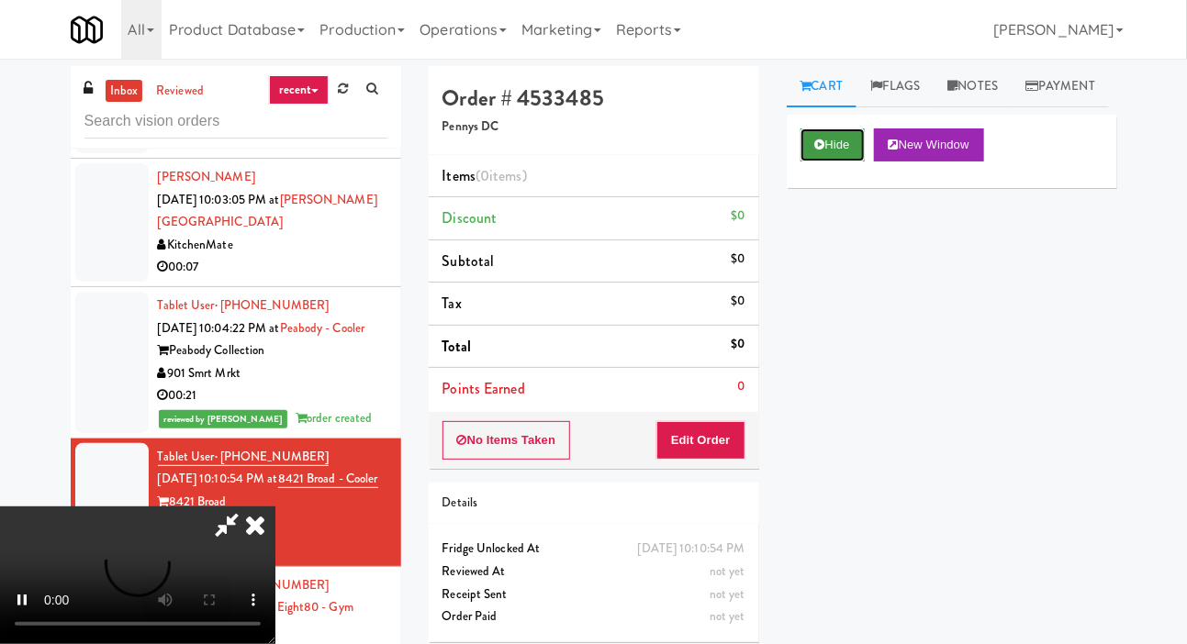
click at [835, 162] on button "Hide" at bounding box center [832, 144] width 64 height 33
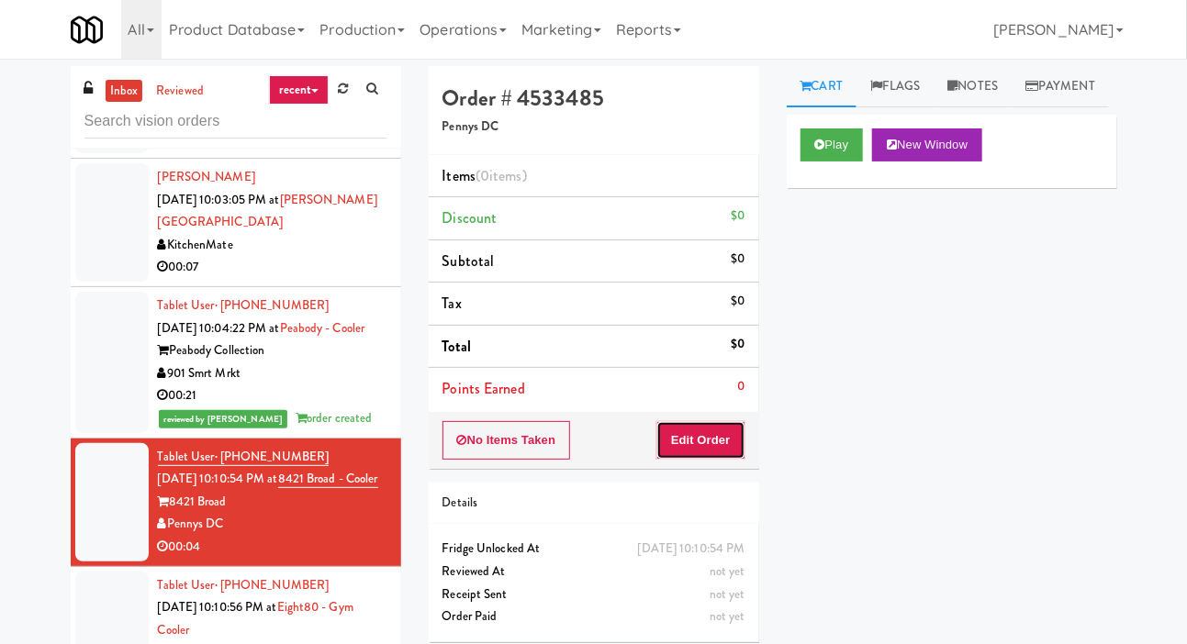
click at [693, 434] on button "Edit Order" at bounding box center [700, 440] width 89 height 39
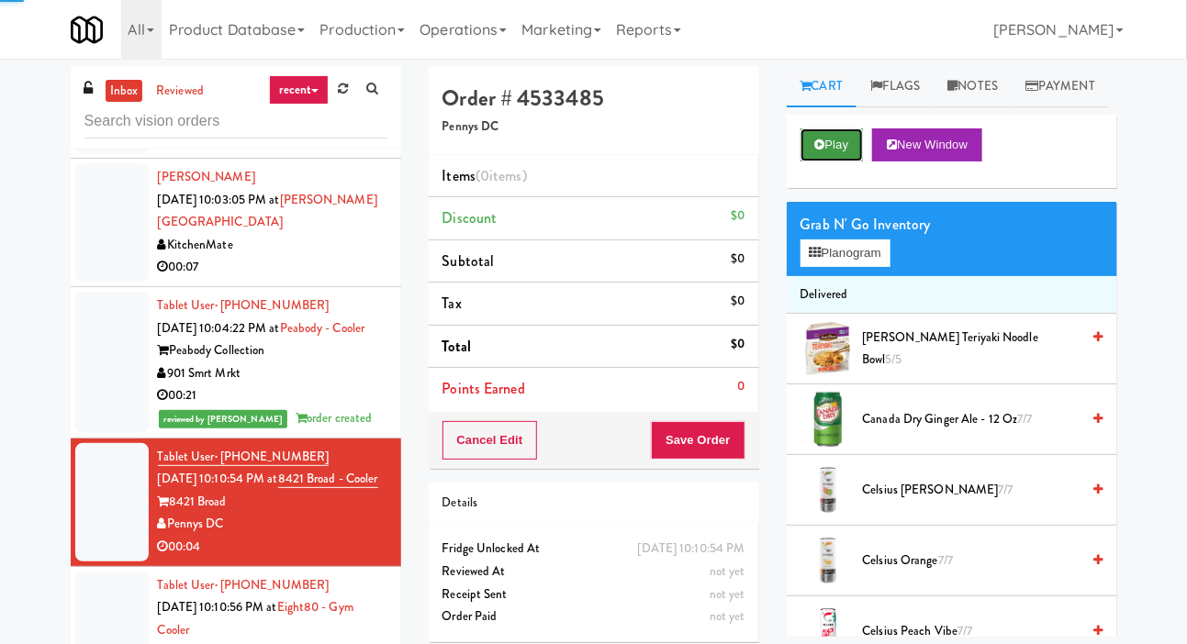
click at [831, 162] on button "Play" at bounding box center [831, 144] width 63 height 33
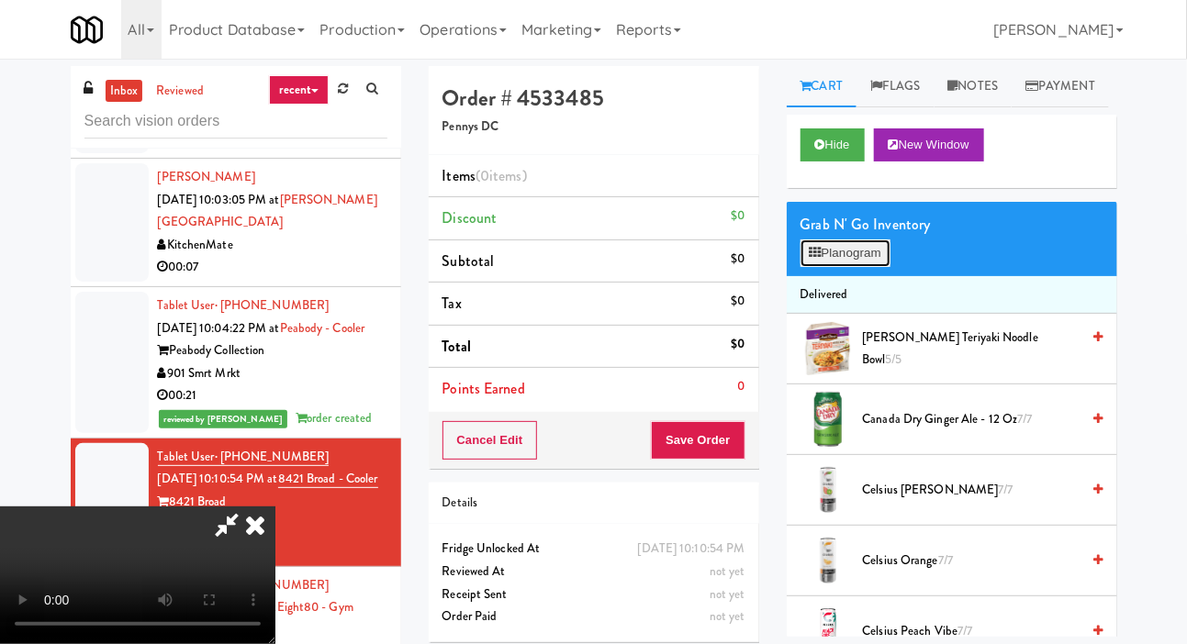
click at [854, 267] on button "Planogram" at bounding box center [845, 254] width 90 height 28
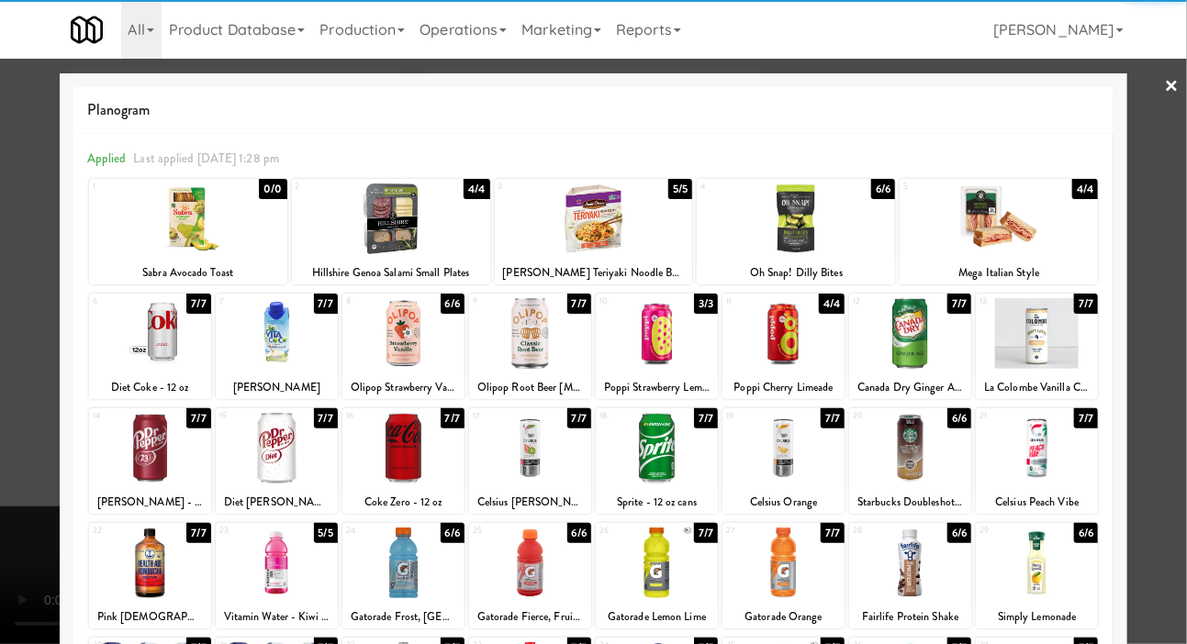
click at [1008, 227] on div at bounding box center [998, 219] width 198 height 71
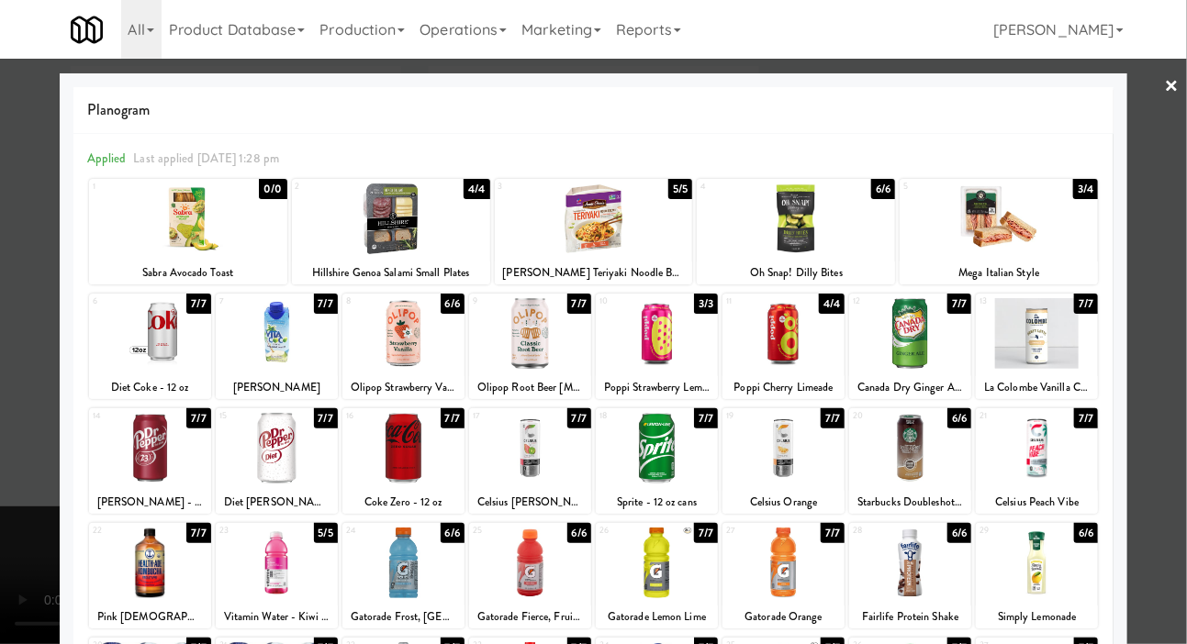
click at [2, 335] on div at bounding box center [593, 322] width 1187 height 644
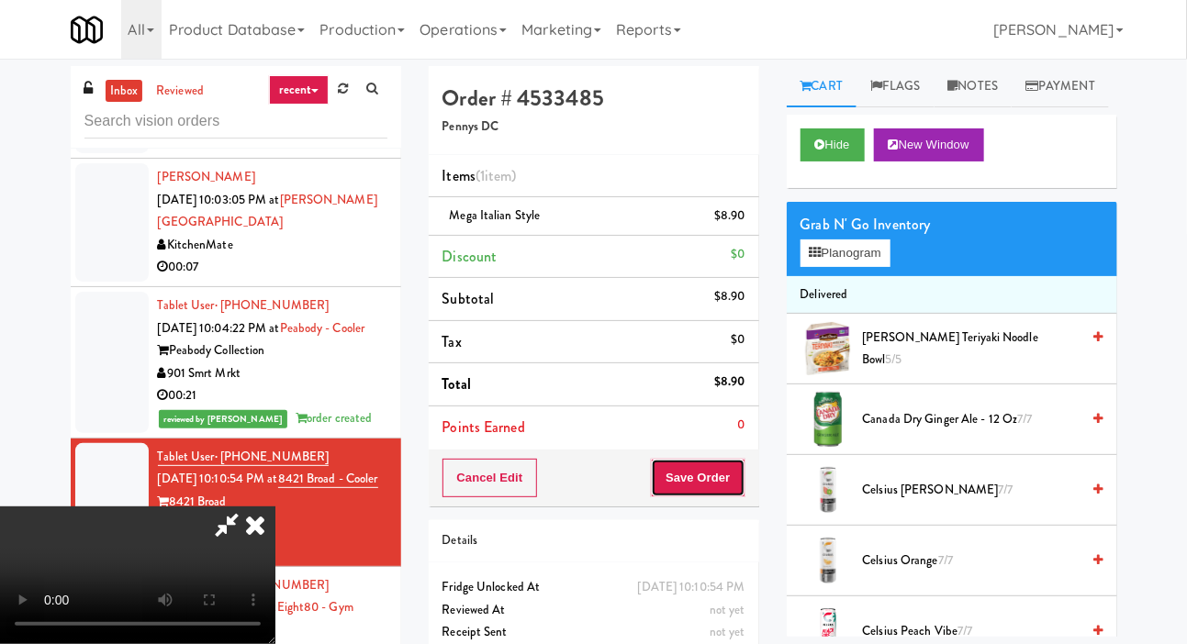
click at [741, 470] on button "Save Order" at bounding box center [698, 478] width 94 height 39
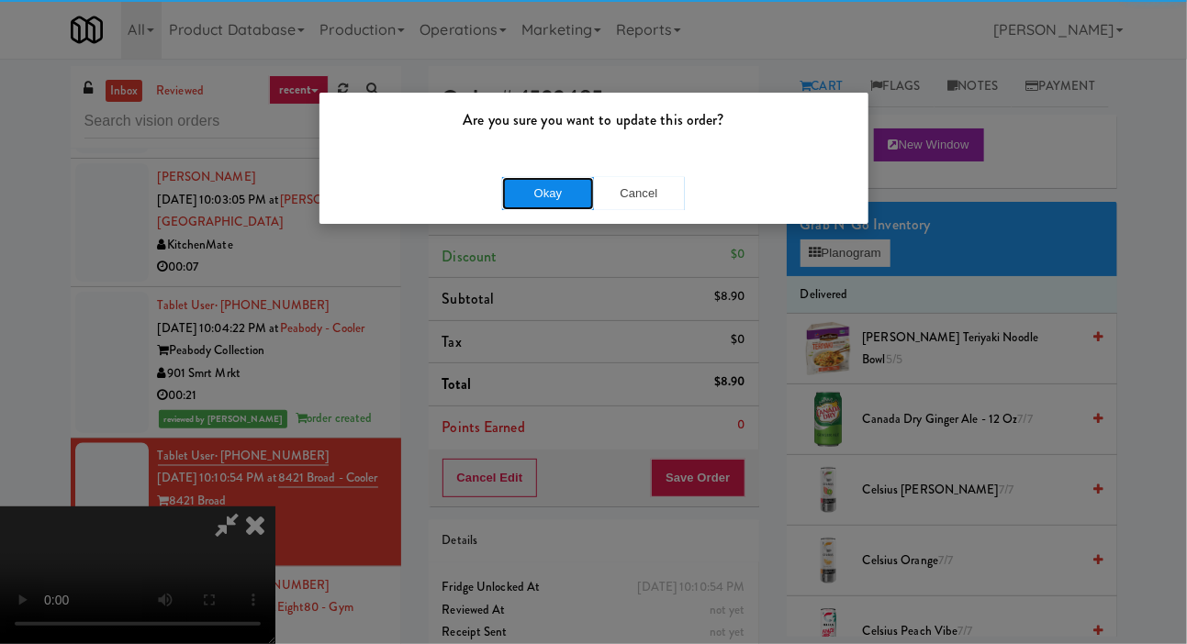
click at [567, 185] on button "Okay" at bounding box center [548, 193] width 92 height 33
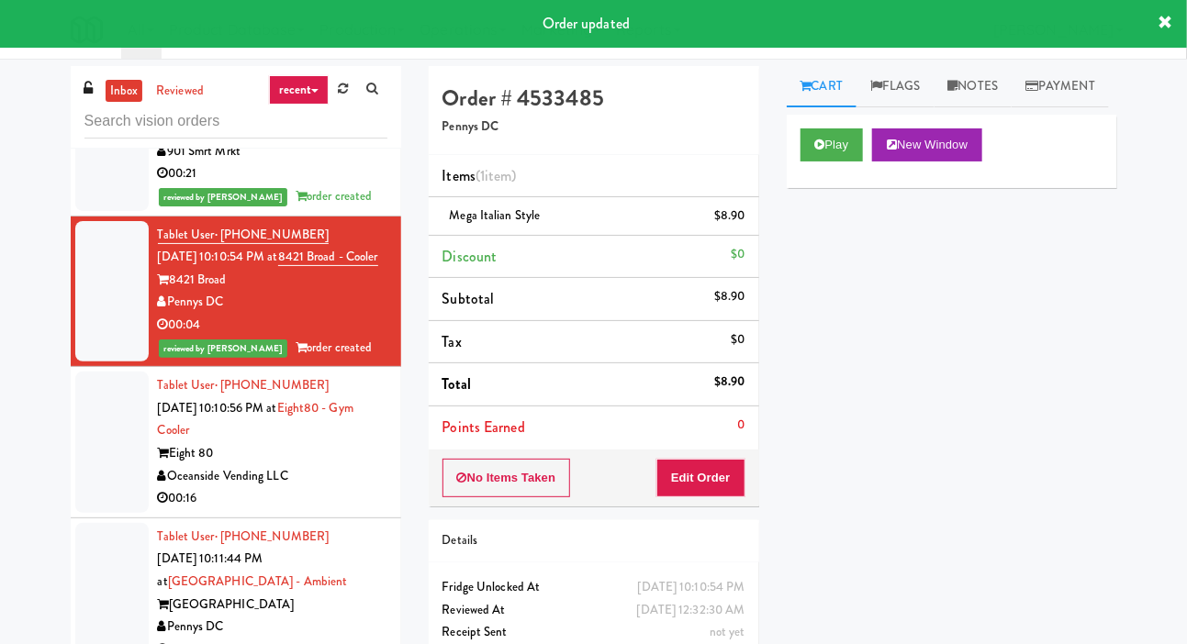
click at [103, 475] on div at bounding box center [111, 442] width 73 height 141
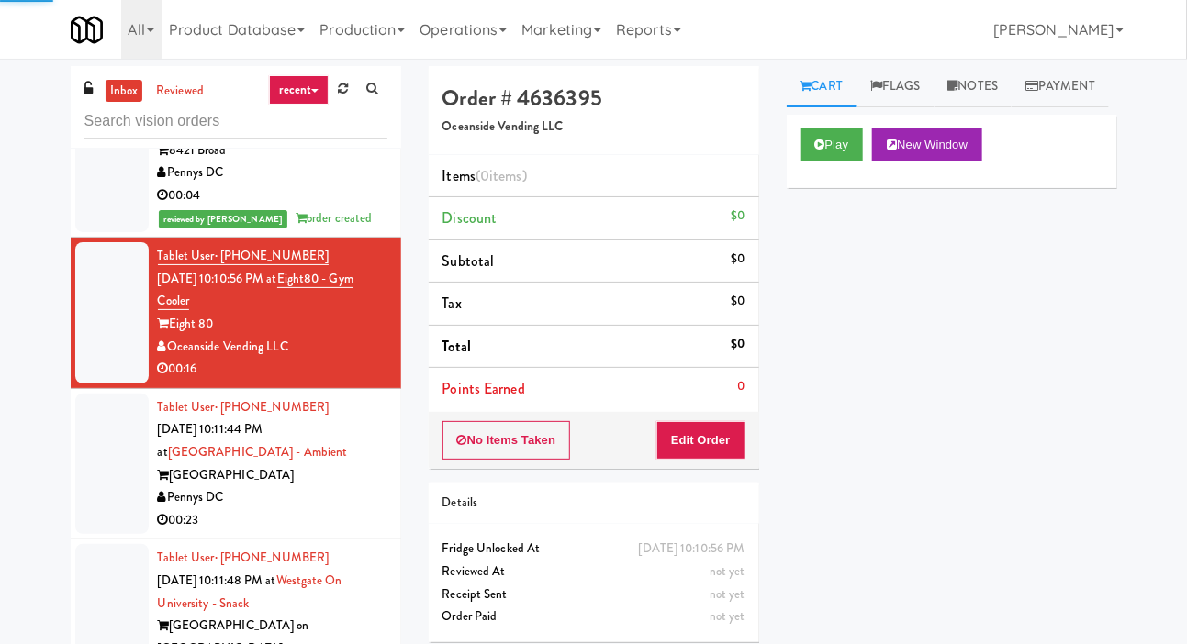
scroll to position [1459, 0]
click at [855, 162] on button "Play" at bounding box center [831, 144] width 63 height 33
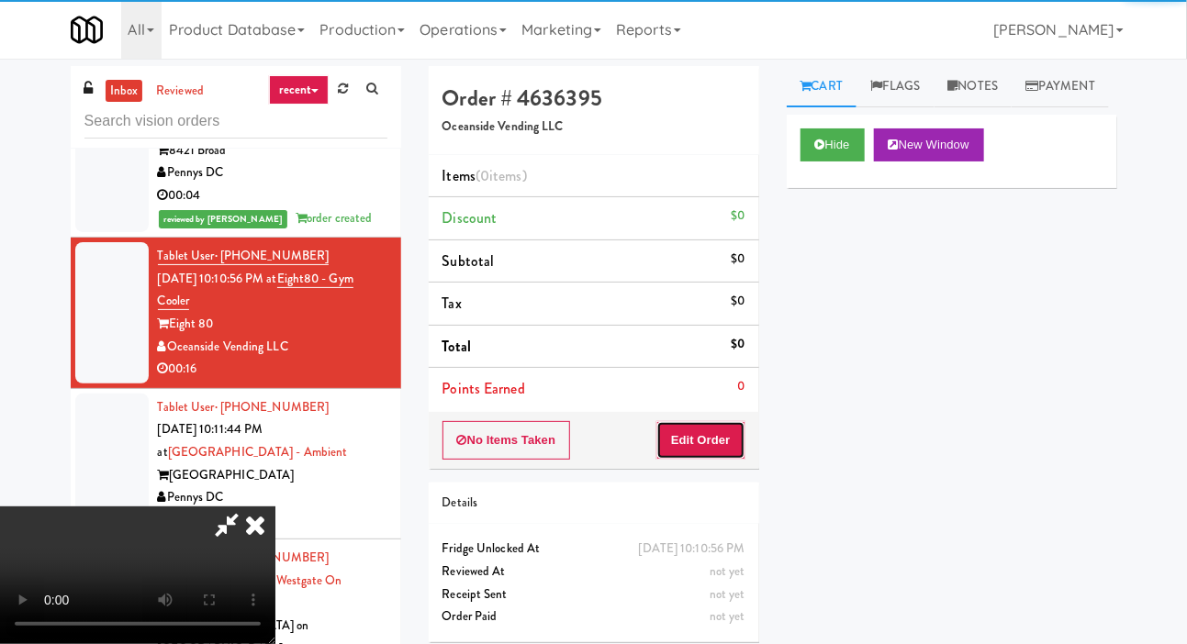
click at [740, 426] on button "Edit Order" at bounding box center [700, 440] width 89 height 39
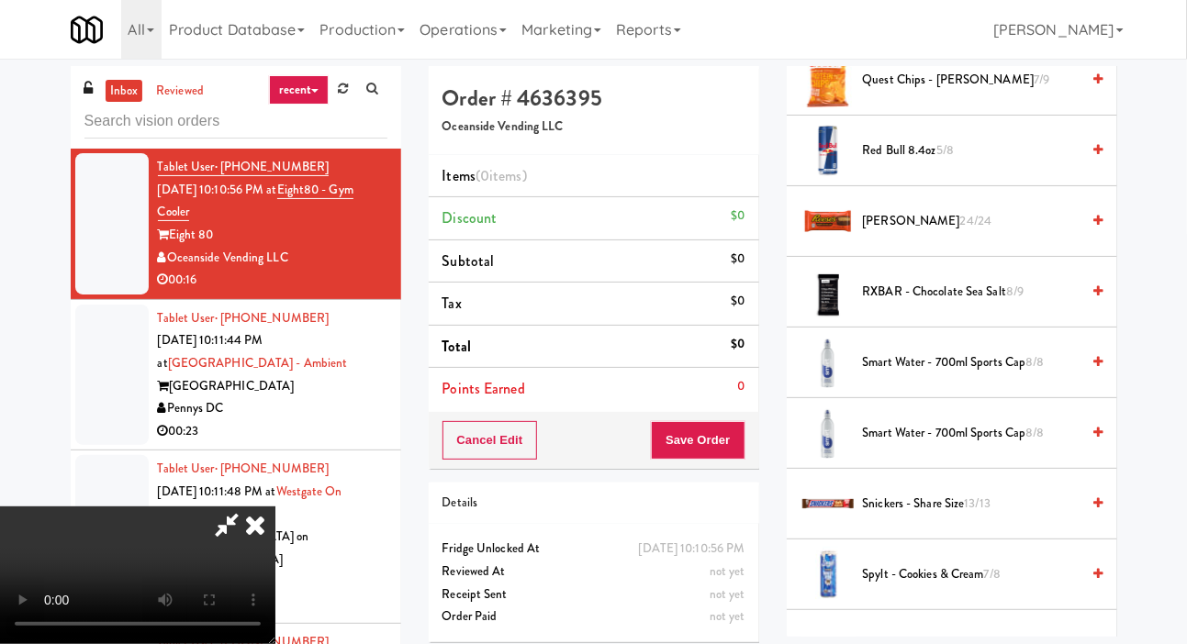
scroll to position [2106, 0]
click at [992, 233] on span "[PERSON_NAME] 24/24" at bounding box center [972, 221] width 218 height 23
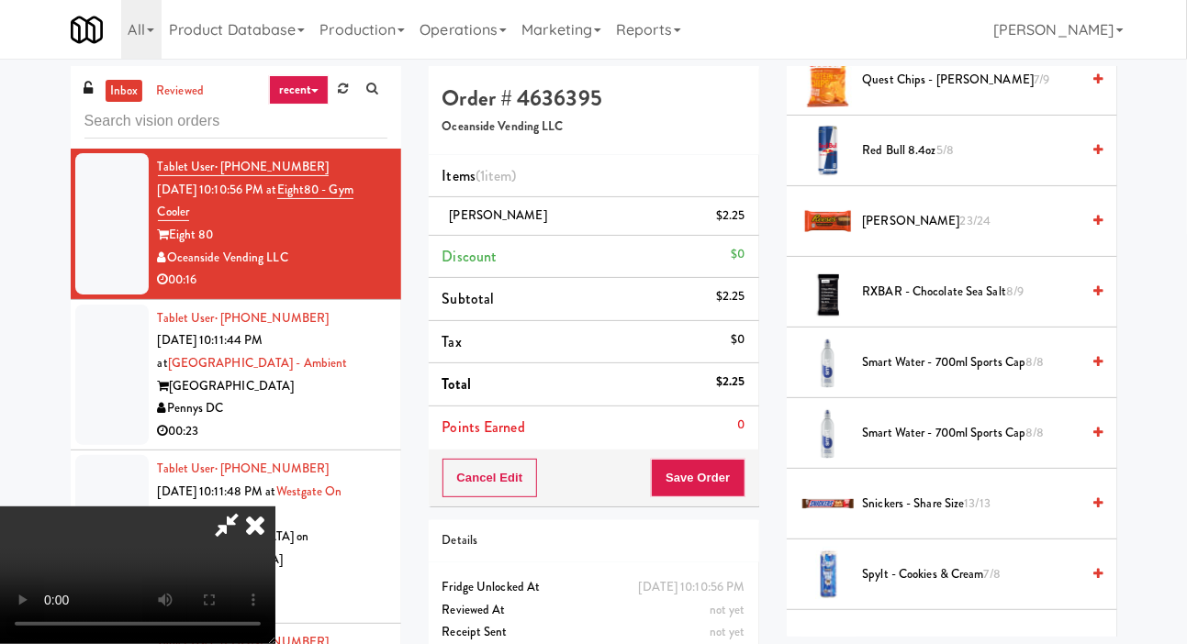
click at [966, 304] on span "RXBAR - Chocolate Sea Salt 8/9" at bounding box center [972, 292] width 218 height 23
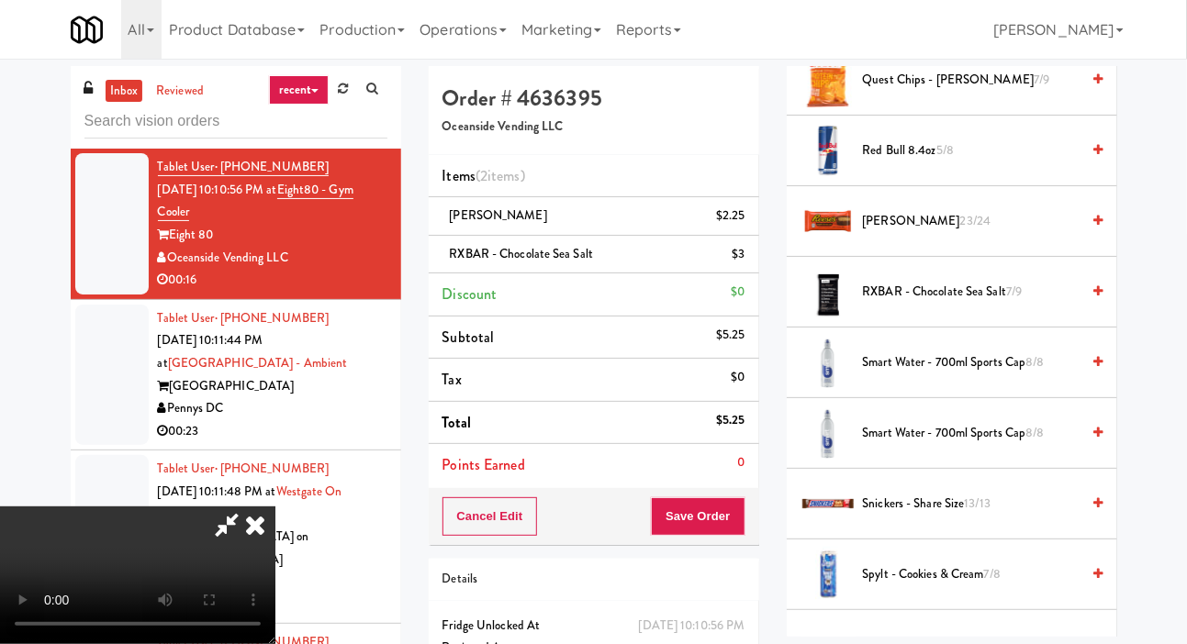
click at [770, 235] on div "Order # 4636395 Oceanside Vending LLC Items (2 items ) [PERSON_NAME] $2.25 RXBA…" at bounding box center [594, 399] width 358 height 666
click at [745, 259] on li "RXBAR - Chocolate Sea Salt $3" at bounding box center [594, 255] width 330 height 39
click at [749, 261] on icon at bounding box center [746, 261] width 9 height 12
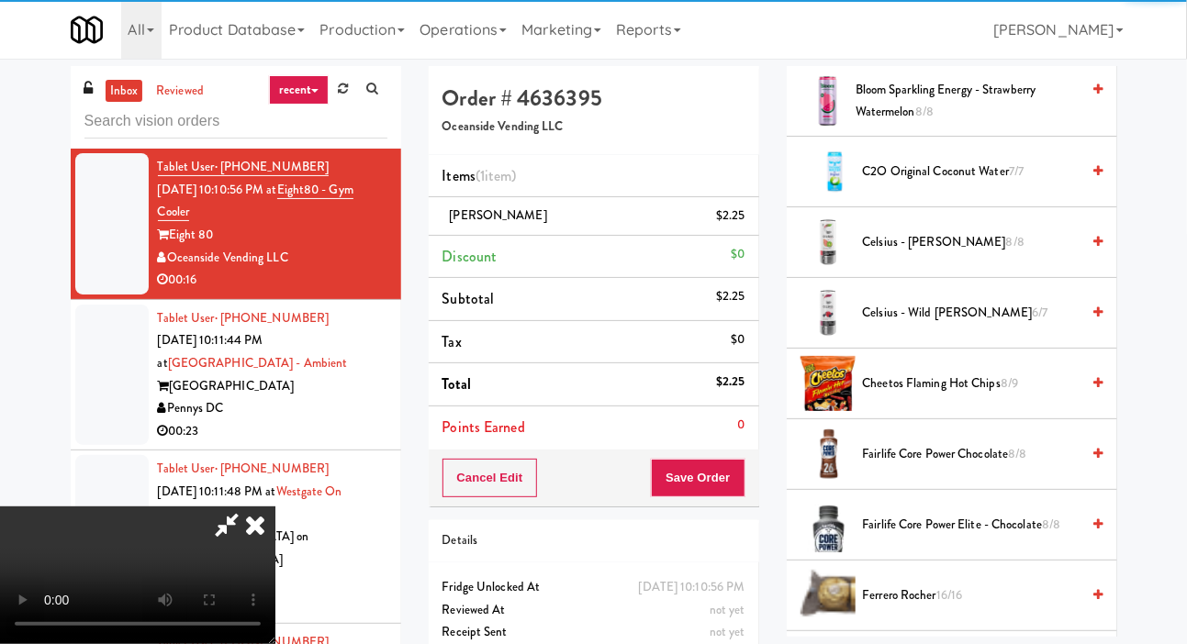
scroll to position [0, 0]
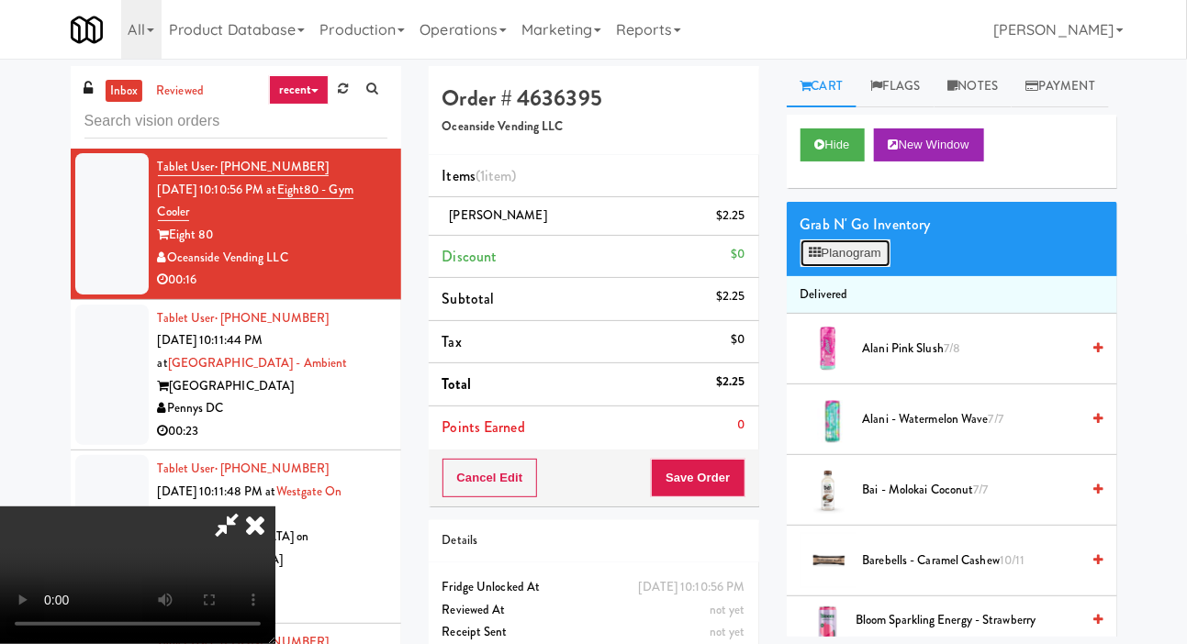
click at [863, 267] on button "Planogram" at bounding box center [845, 254] width 90 height 28
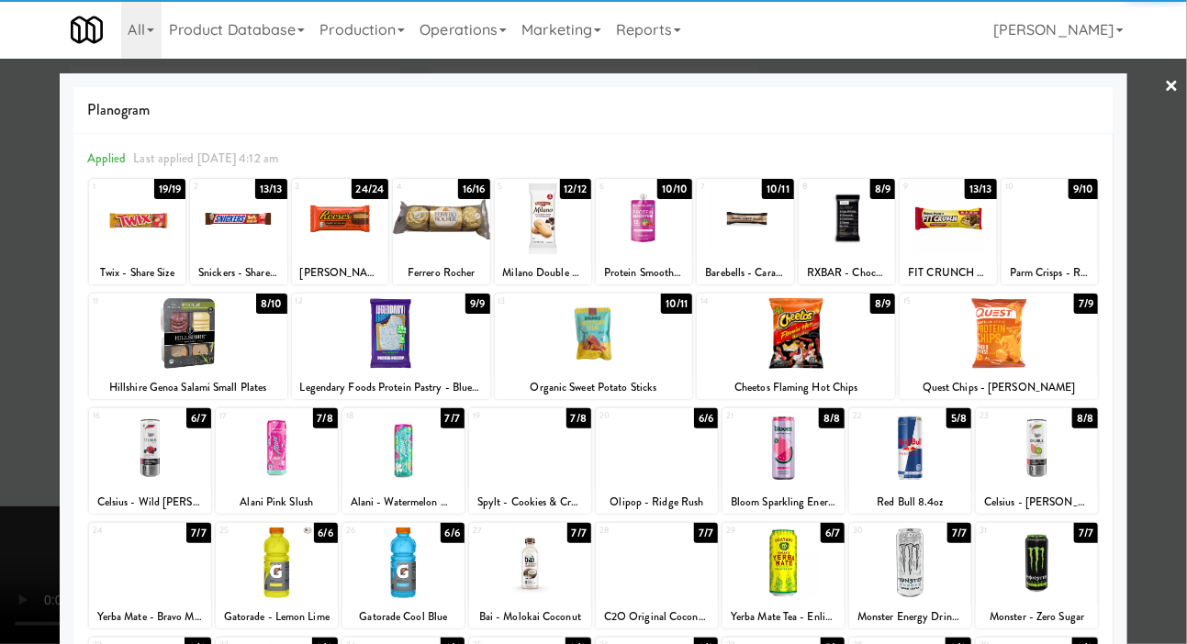
click at [550, 203] on div at bounding box center [543, 219] width 96 height 71
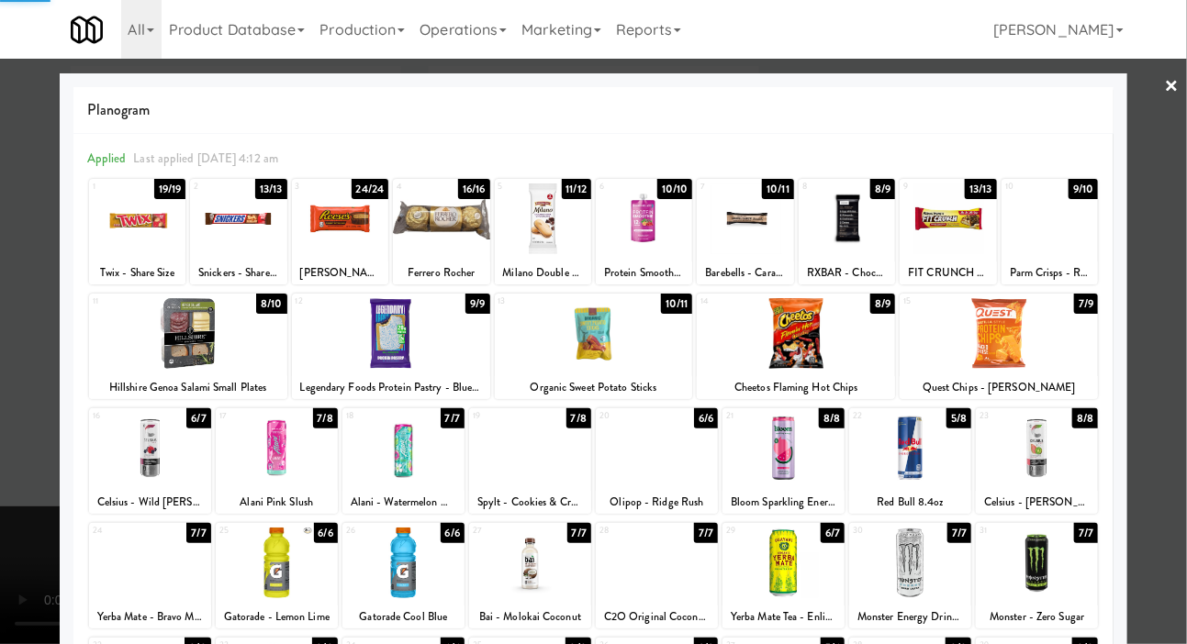
click at [11, 367] on div at bounding box center [593, 322] width 1187 height 644
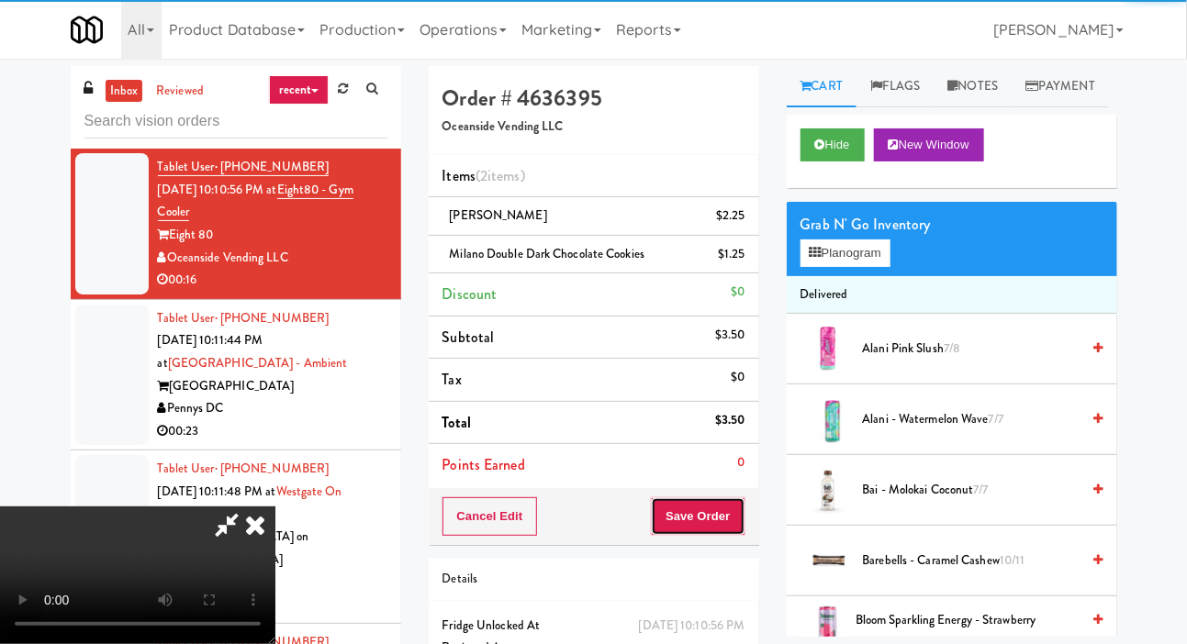
click at [734, 515] on button "Save Order" at bounding box center [698, 516] width 94 height 39
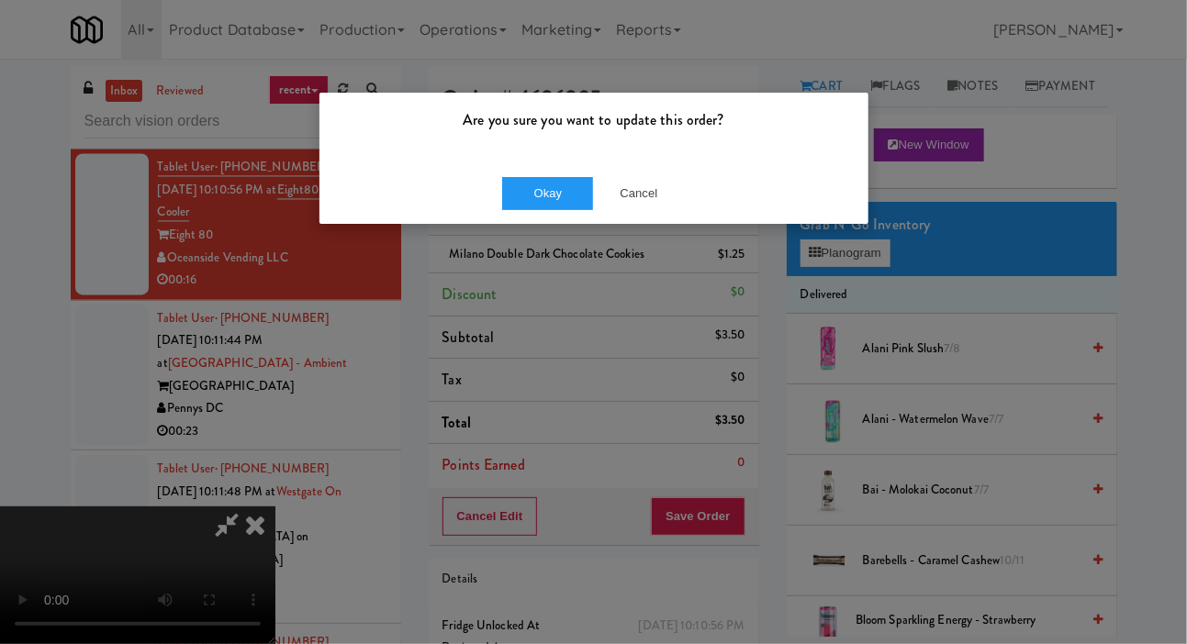
click at [532, 161] on div "Are you sure you want to update this order?" at bounding box center [593, 128] width 549 height 70
click at [515, 203] on button "Okay" at bounding box center [548, 193] width 92 height 33
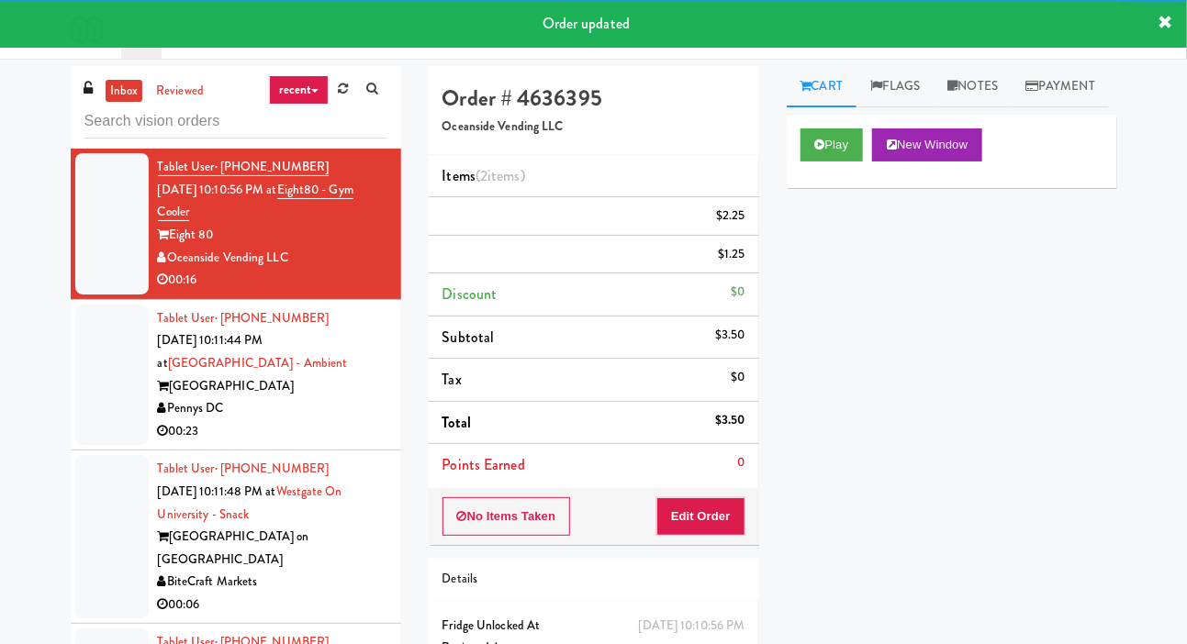
click at [87, 418] on div at bounding box center [111, 375] width 73 height 141
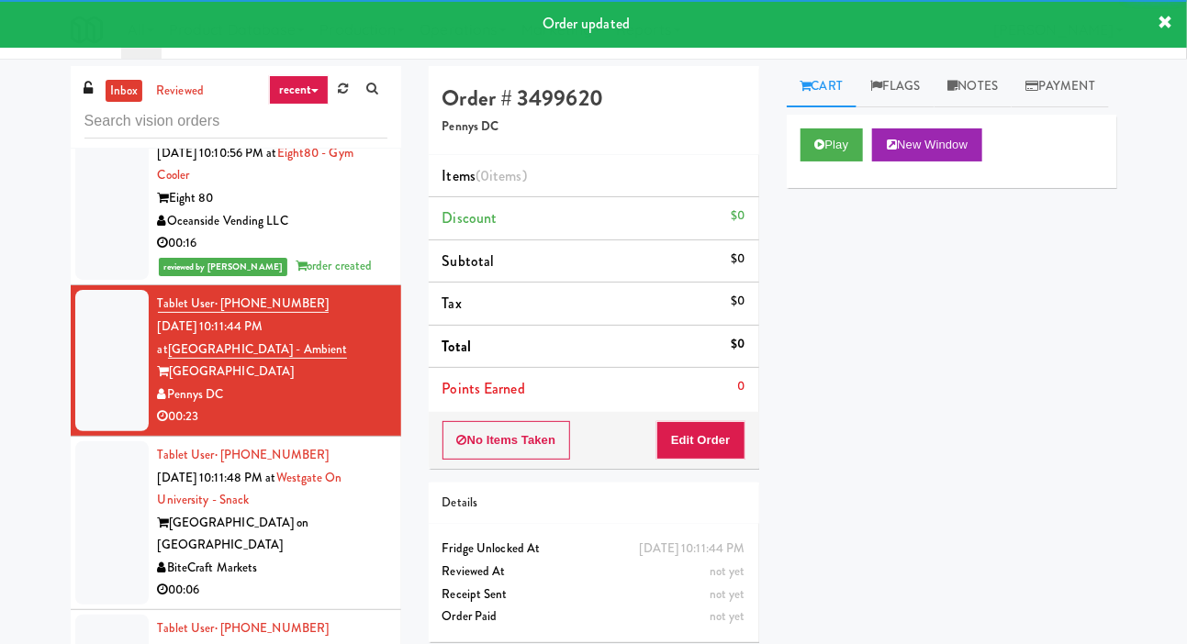
scroll to position [1583, 0]
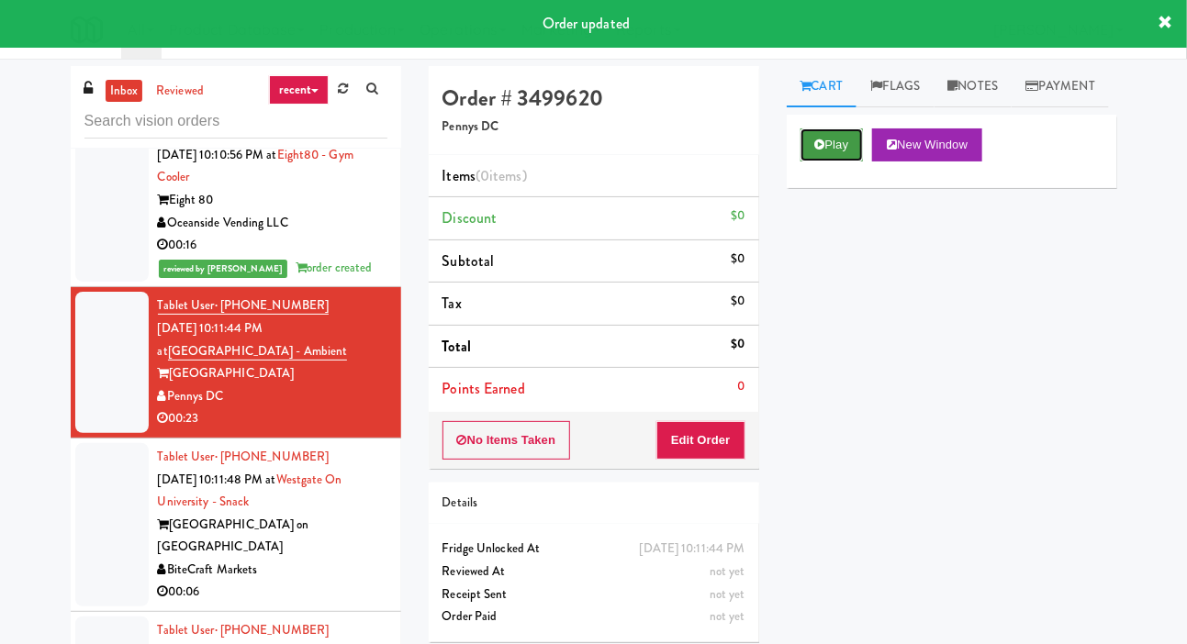
click at [822, 151] on icon at bounding box center [820, 145] width 10 height 12
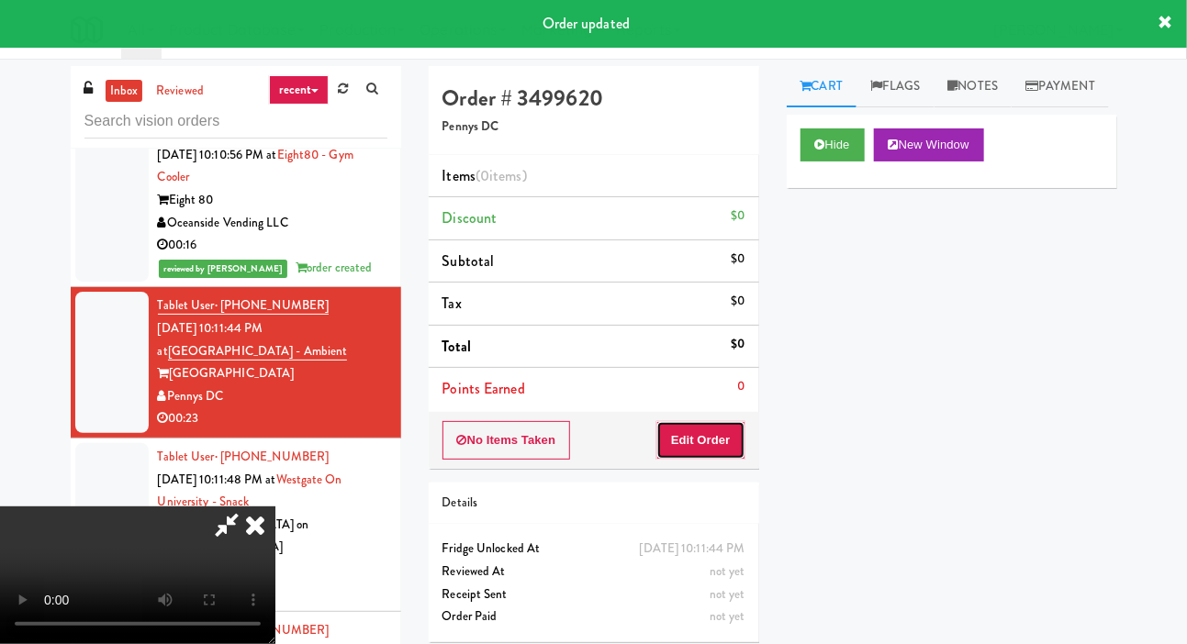
click at [716, 430] on button "Edit Order" at bounding box center [700, 440] width 89 height 39
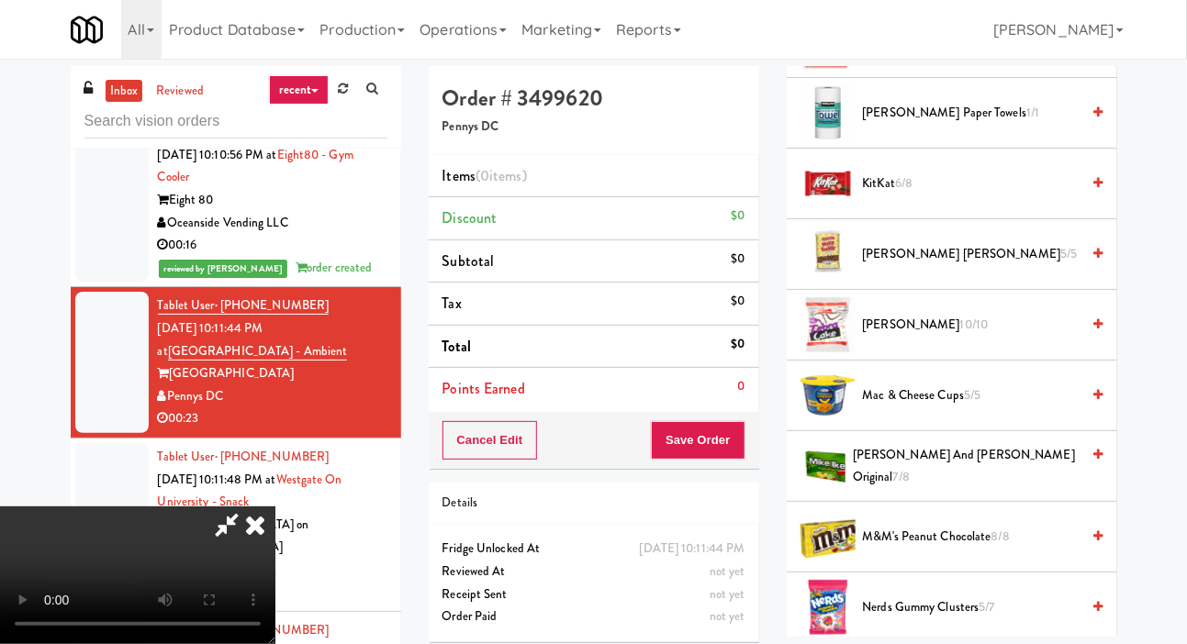
scroll to position [1014, 0]
click at [988, 195] on span "KitKat 6/8" at bounding box center [972, 183] width 218 height 23
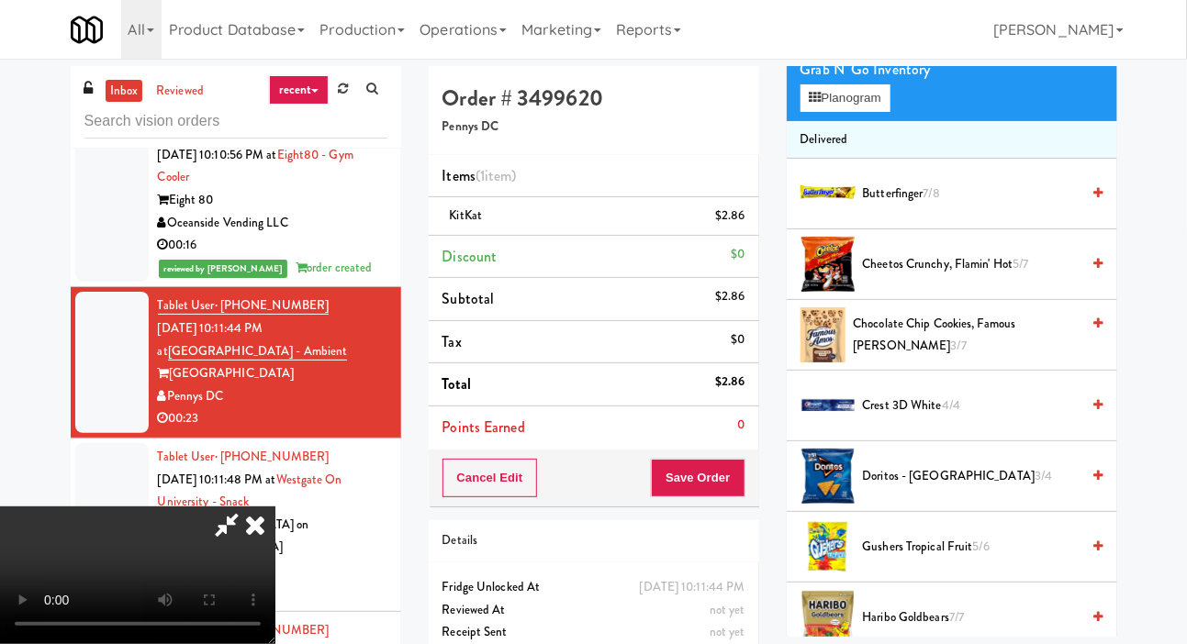
scroll to position [0, 0]
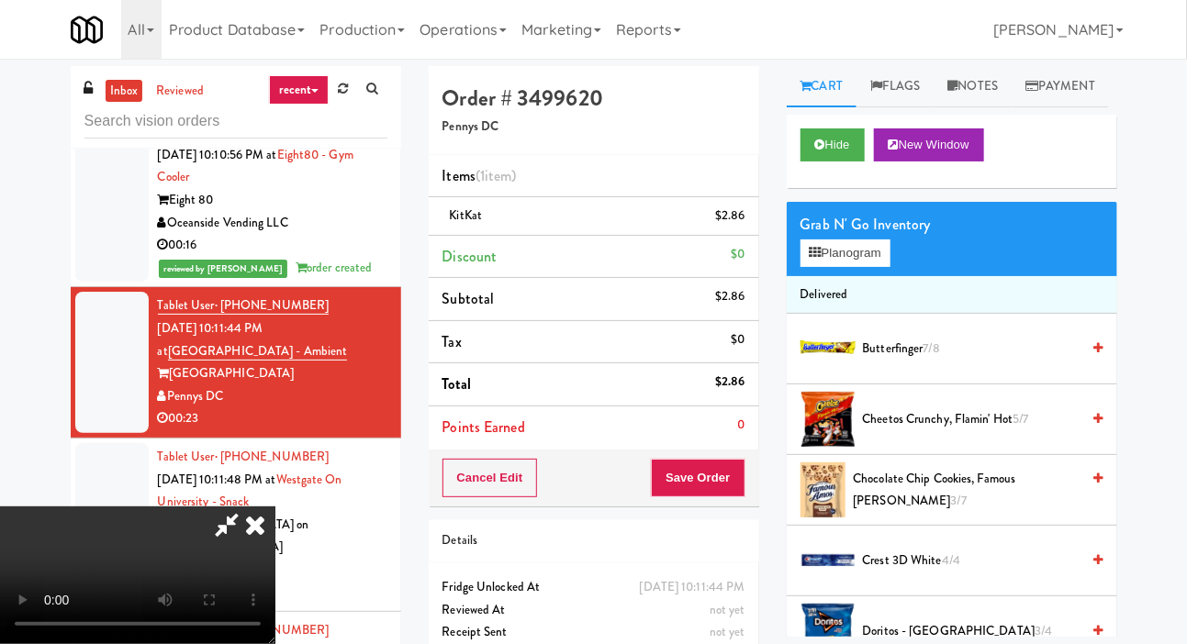
click at [935, 357] on span "7/8" at bounding box center [931, 348] width 17 height 17
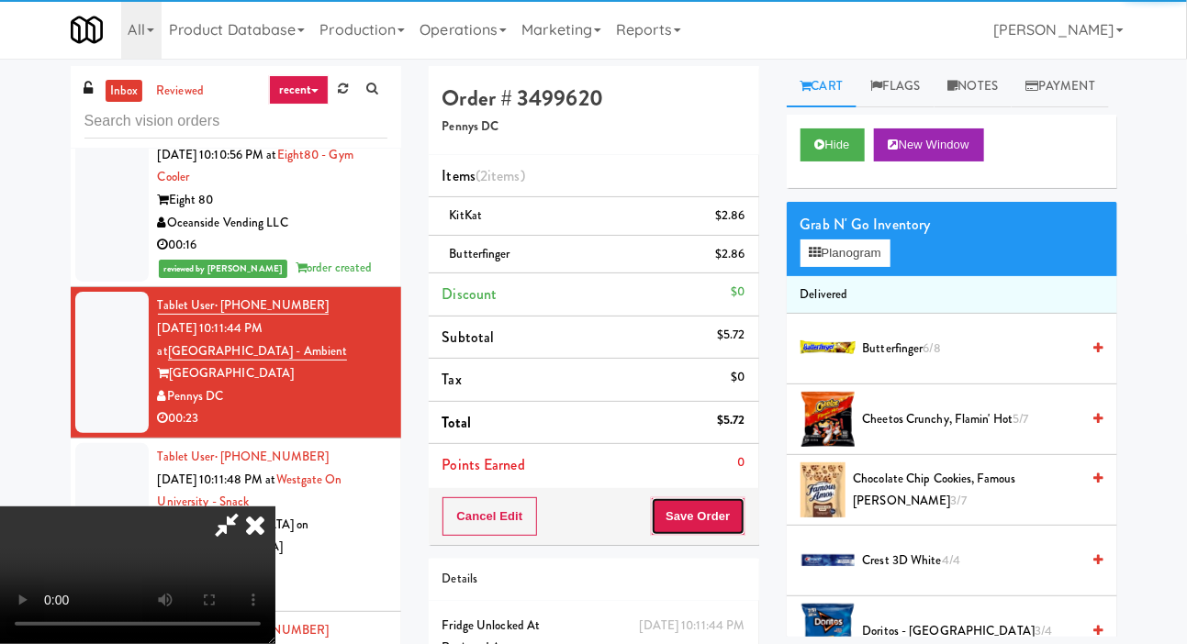
click at [744, 506] on button "Save Order" at bounding box center [698, 516] width 94 height 39
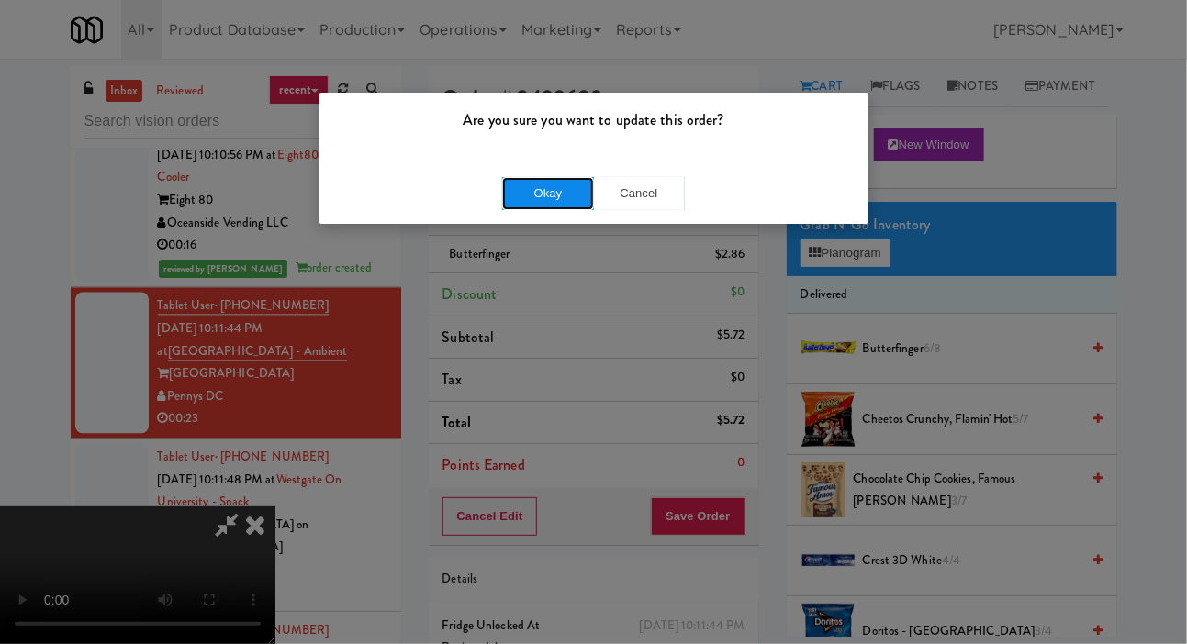
click at [523, 192] on button "Okay" at bounding box center [548, 193] width 92 height 33
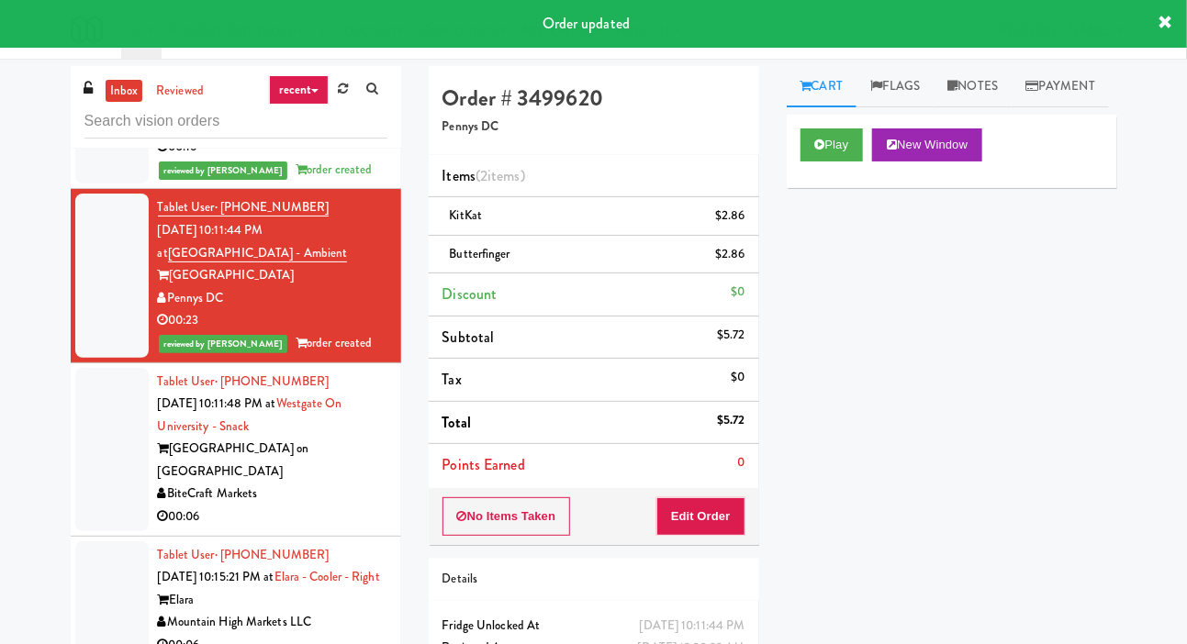
scroll to position [1760, 0]
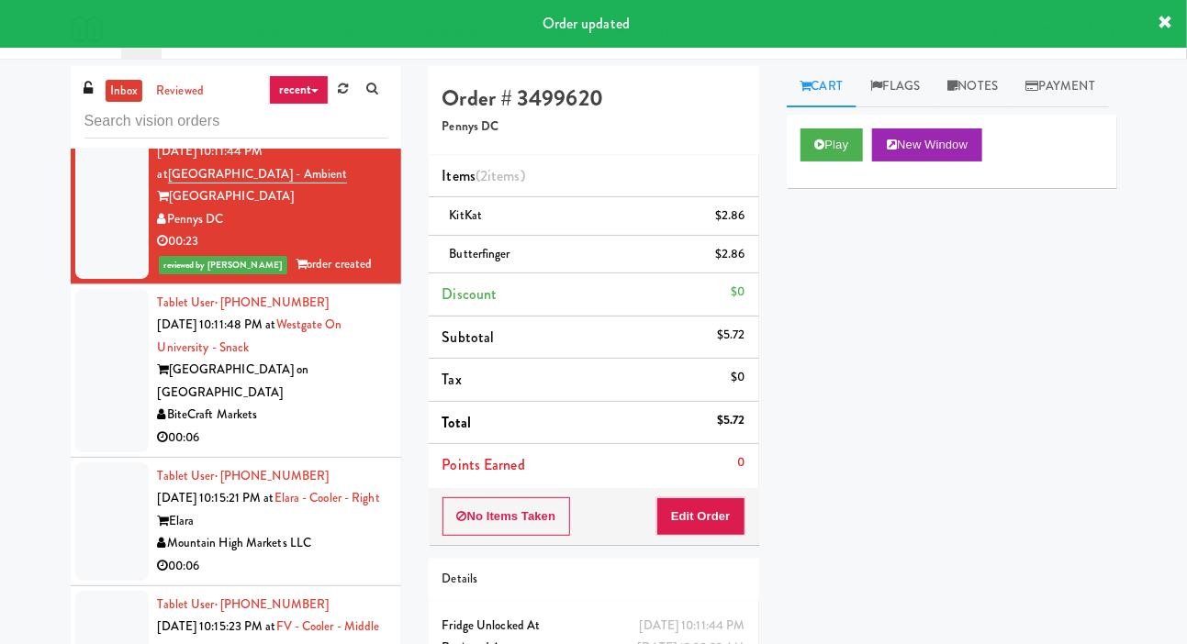
click at [101, 402] on div at bounding box center [111, 370] width 73 height 163
